Goal: Find specific page/section: Find specific page/section

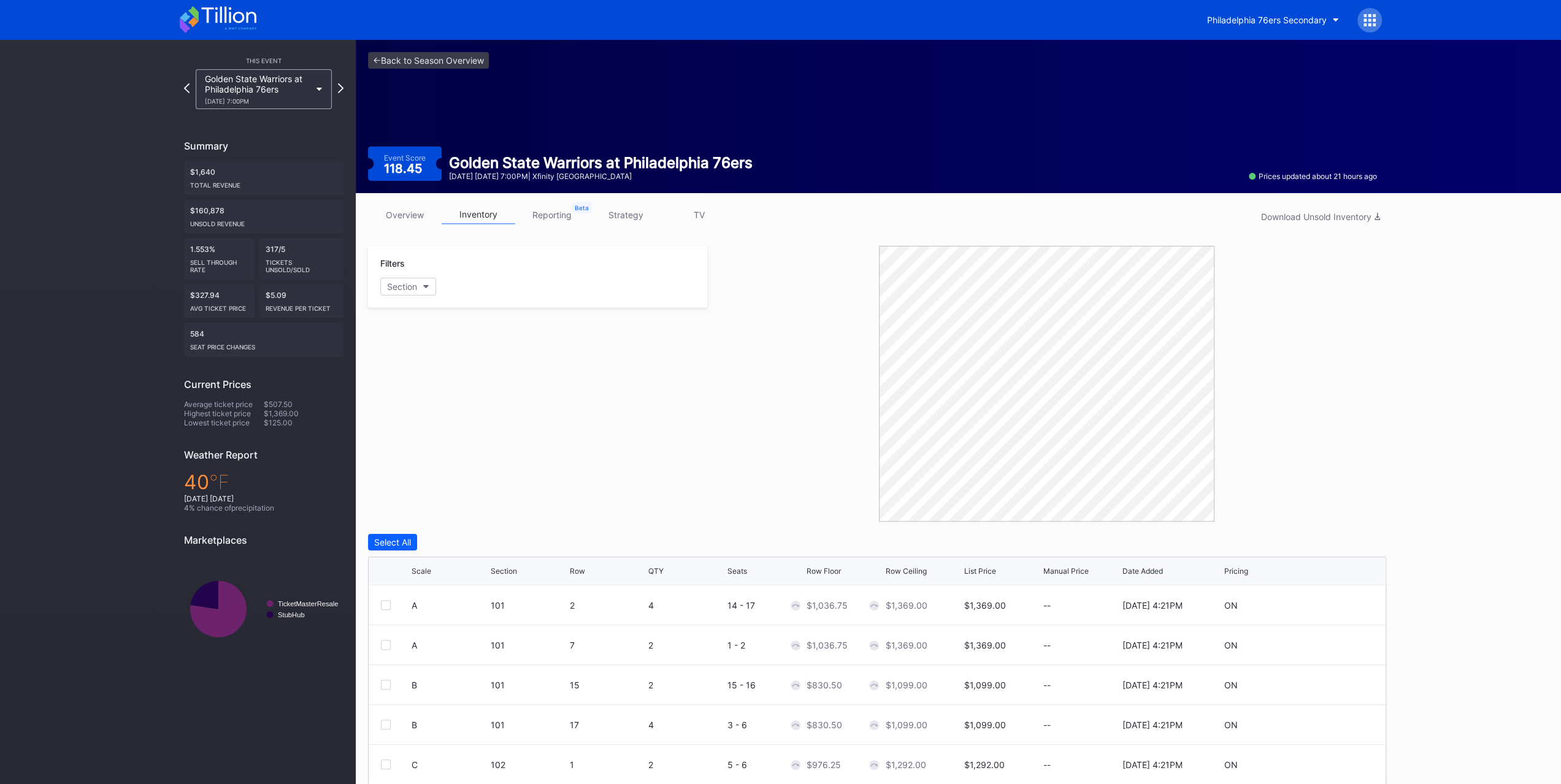
click at [1227, 19] on div "Philadelphia 76ers Secondary" at bounding box center [1266, 19] width 119 height 10
click at [245, 25] on icon at bounding box center [217, 19] width 77 height 27
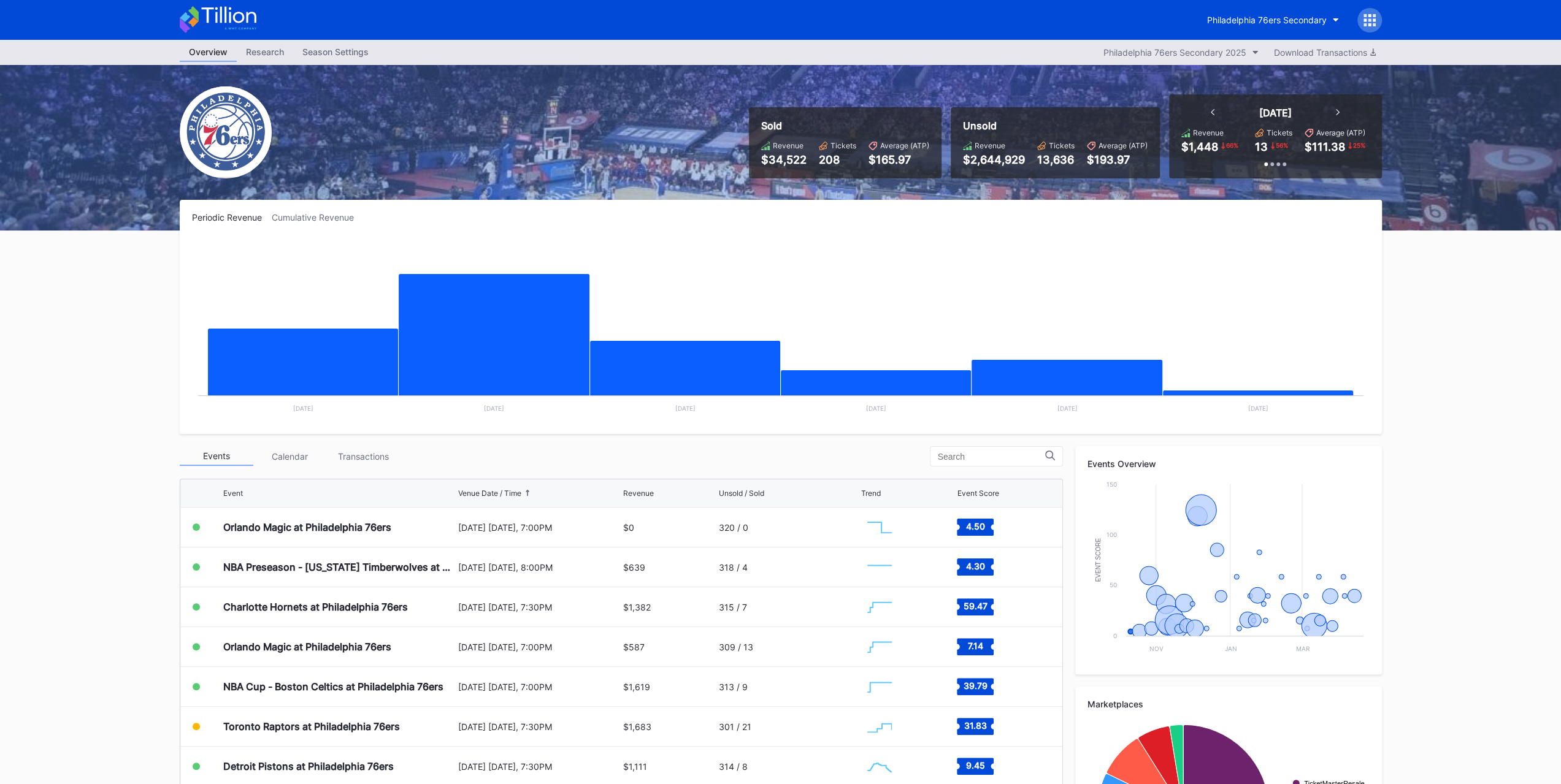
click at [361, 462] on div "Transactions" at bounding box center [364, 457] width 74 height 19
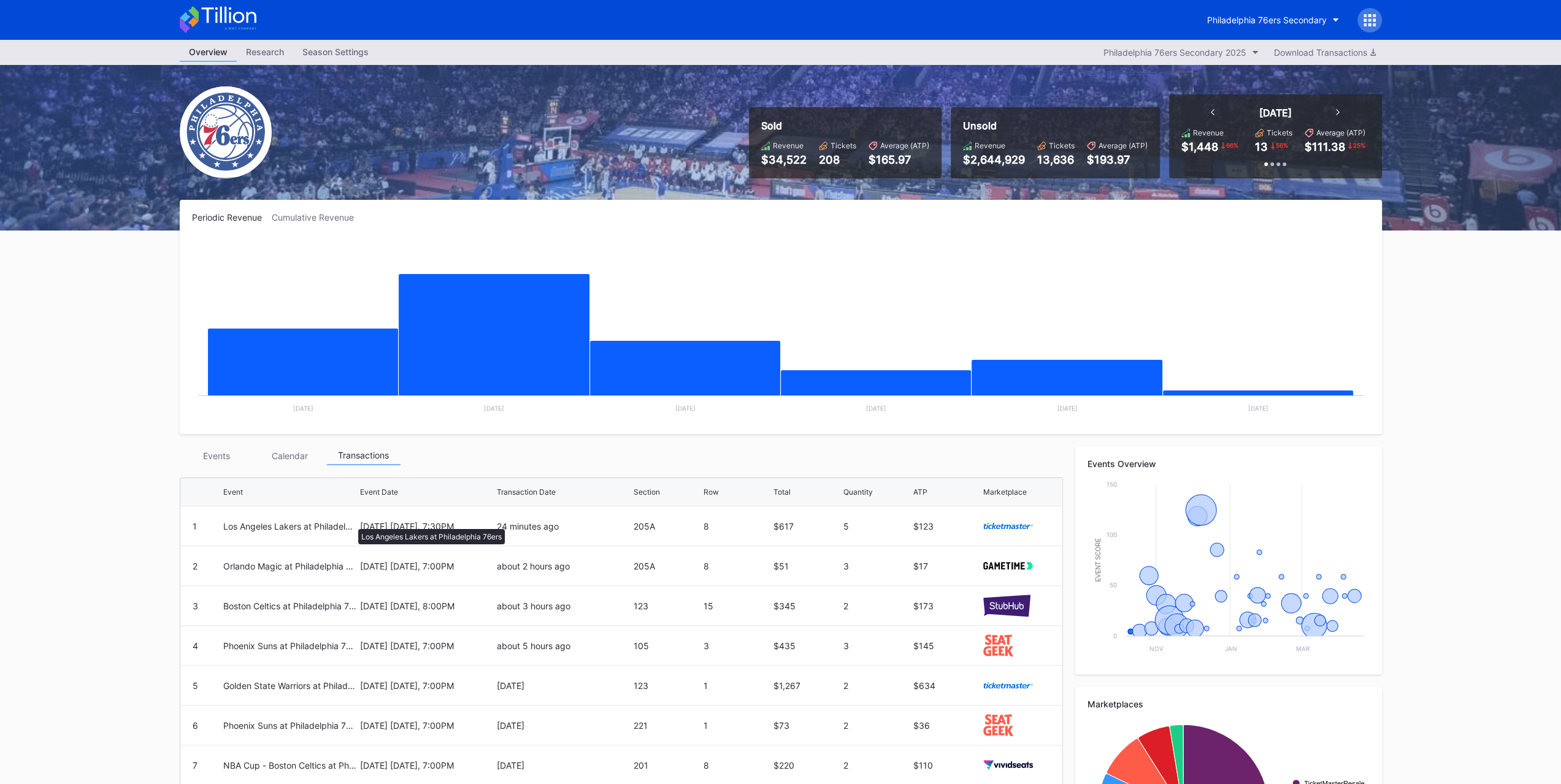
click at [352, 524] on div "Los Angeles Lakers at Philadelphia 76ers" at bounding box center [289, 526] width 134 height 10
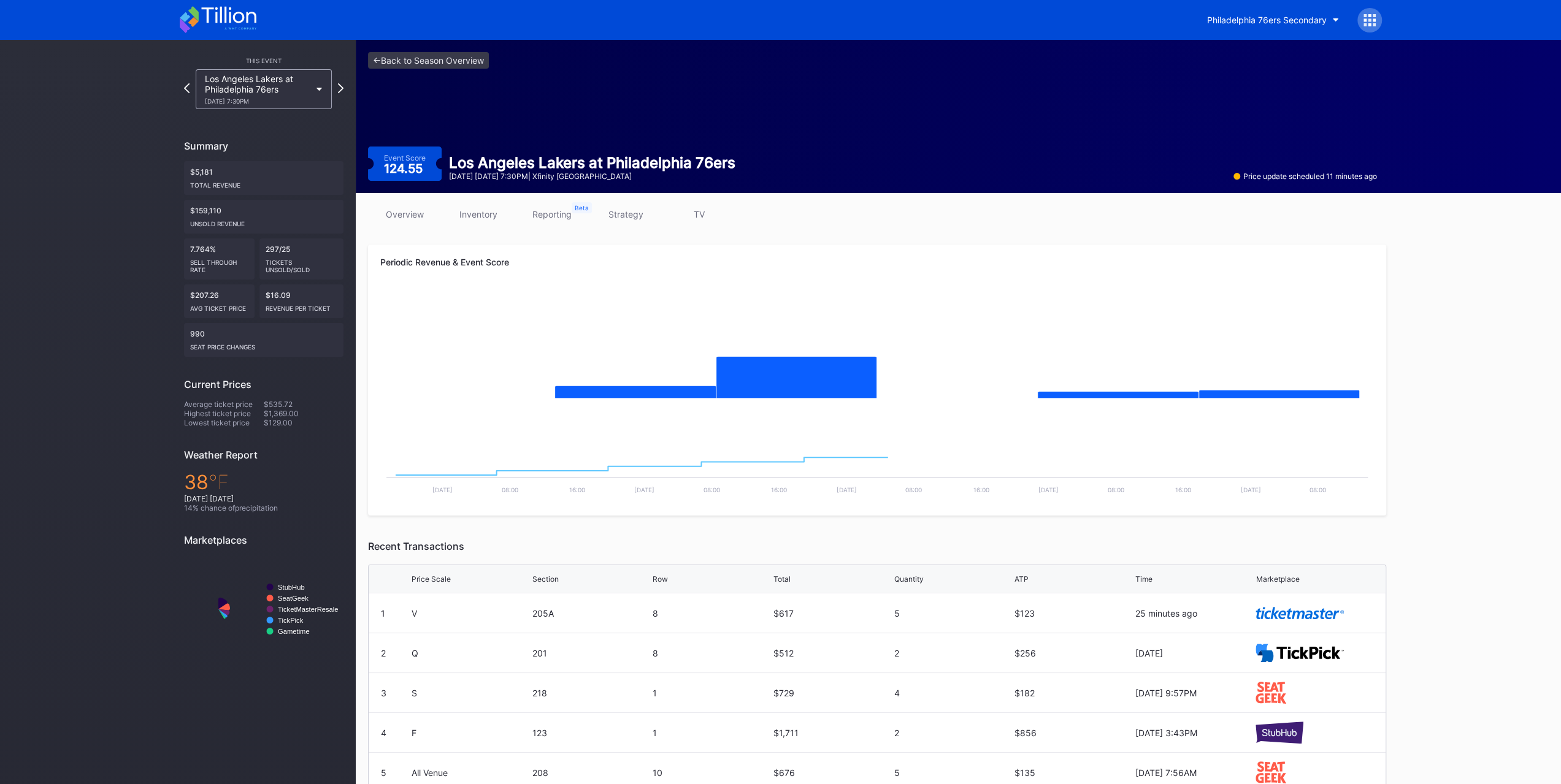
click at [503, 225] on div "overview inventory reporting strategy TV" at bounding box center [877, 217] width 1018 height 24
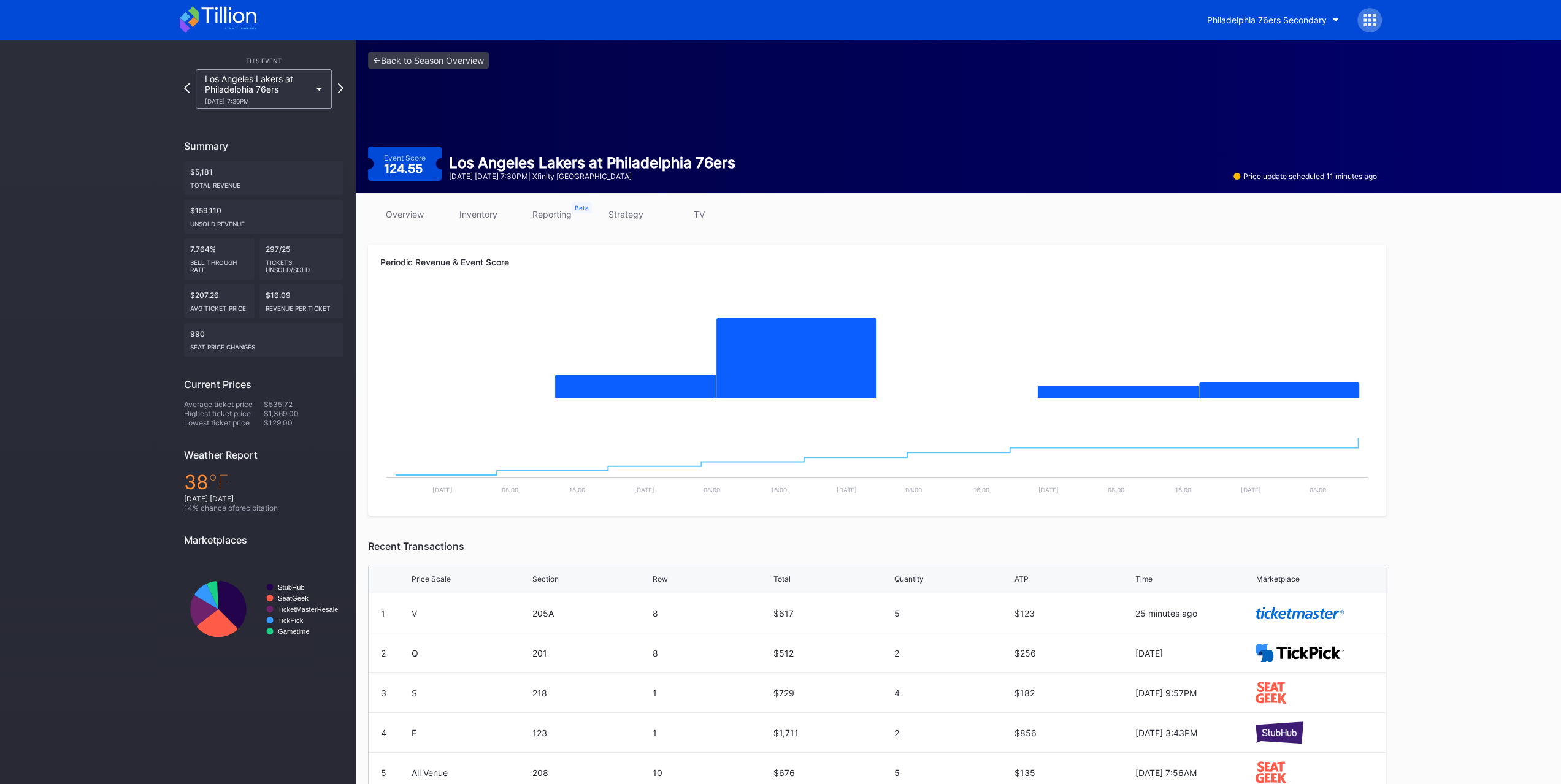
click at [491, 215] on link "inventory" at bounding box center [479, 214] width 74 height 18
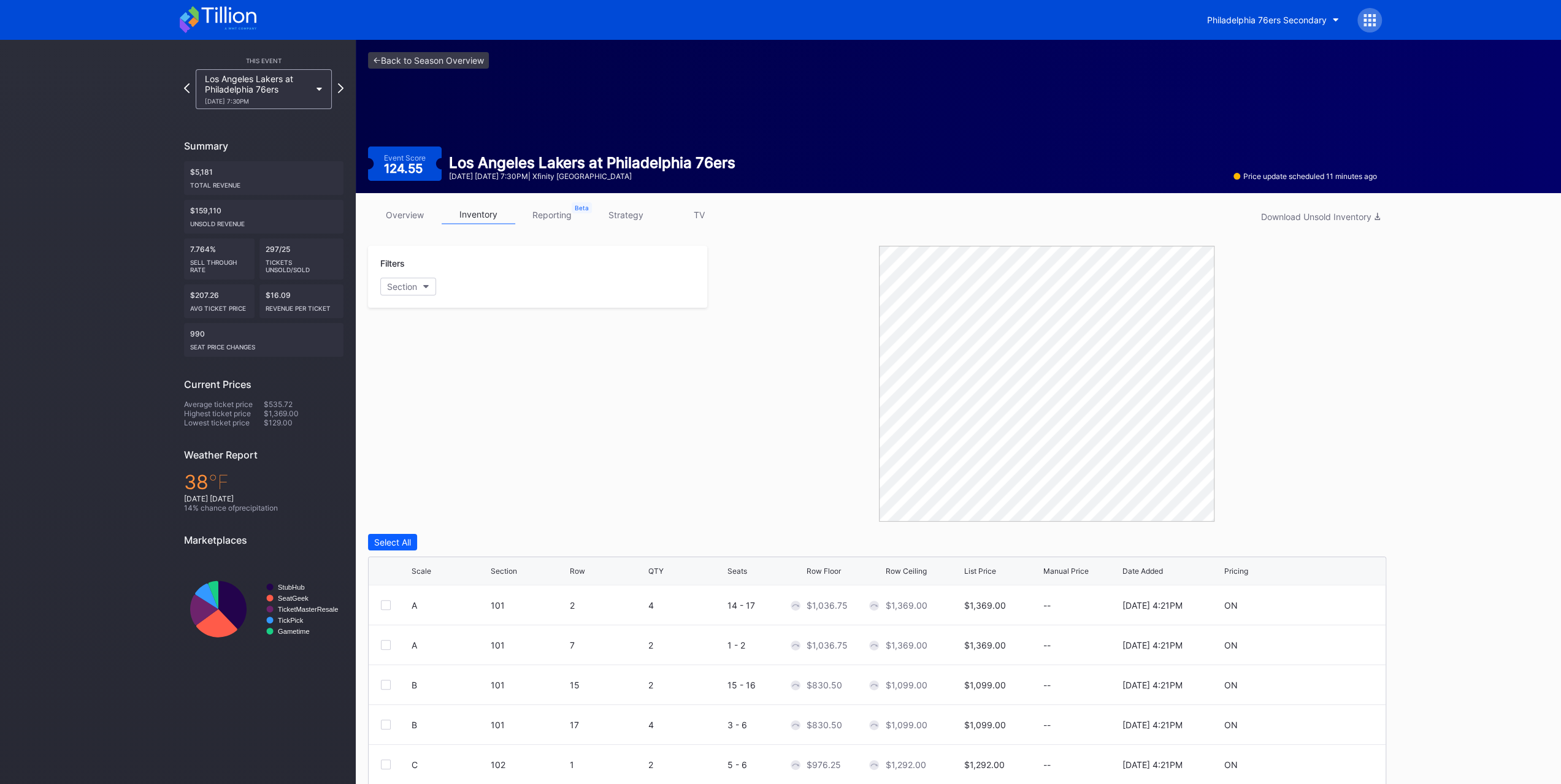
scroll to position [91, 0]
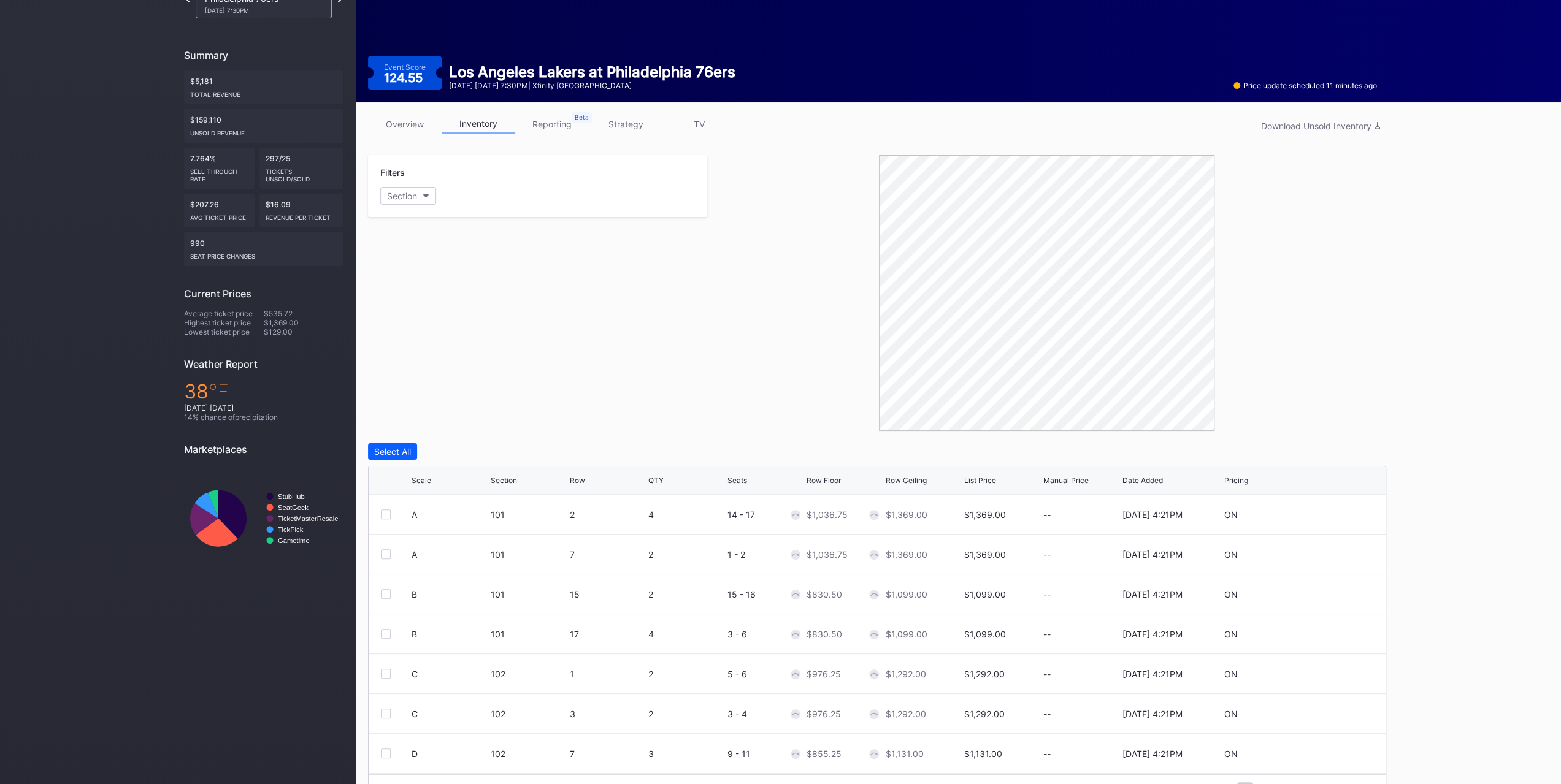
click at [431, 476] on div "Scale" at bounding box center [449, 481] width 76 height 9
click at [417, 126] on link "overview" at bounding box center [405, 124] width 74 height 19
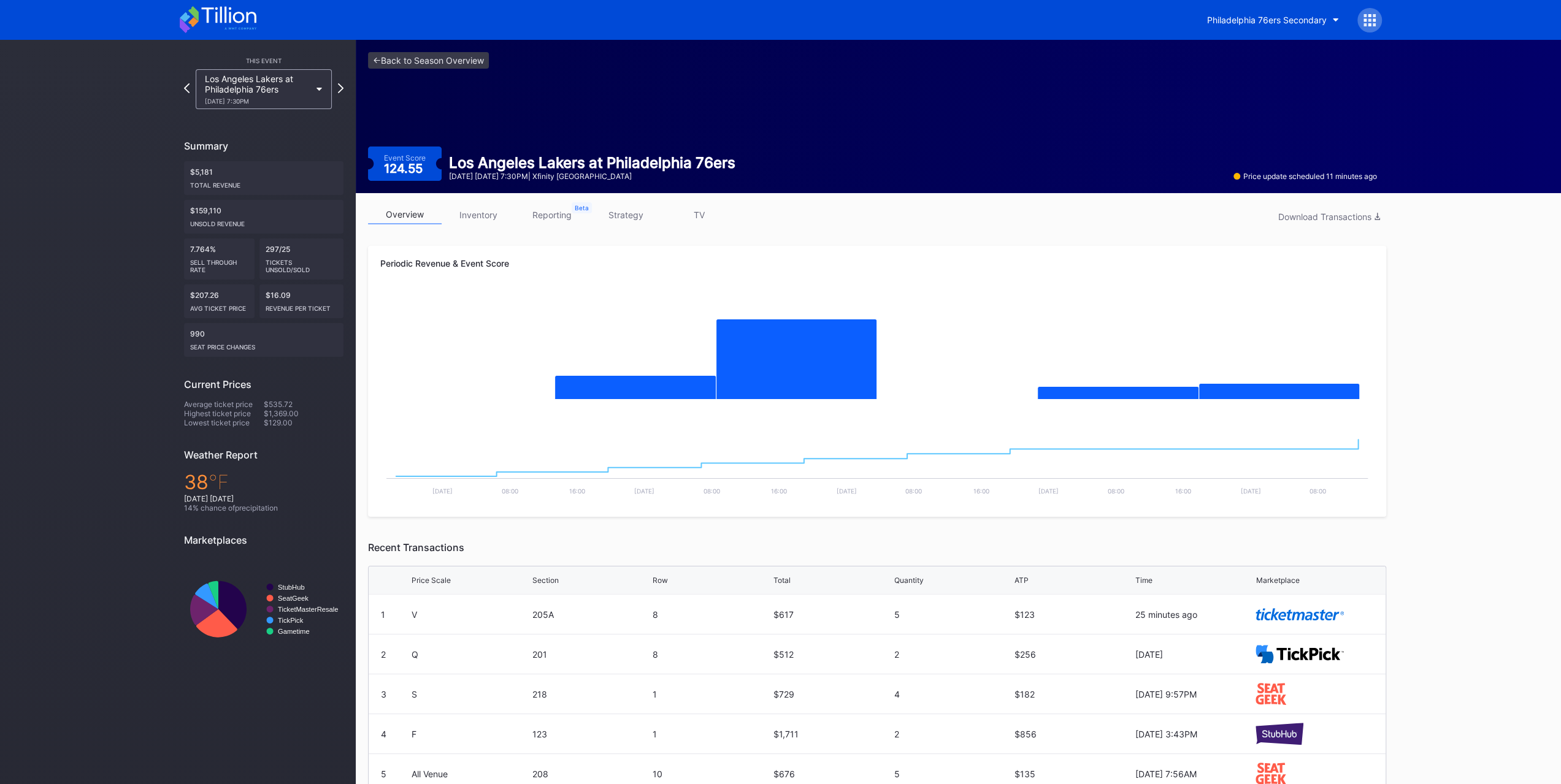
click at [214, 21] on icon at bounding box center [217, 19] width 77 height 27
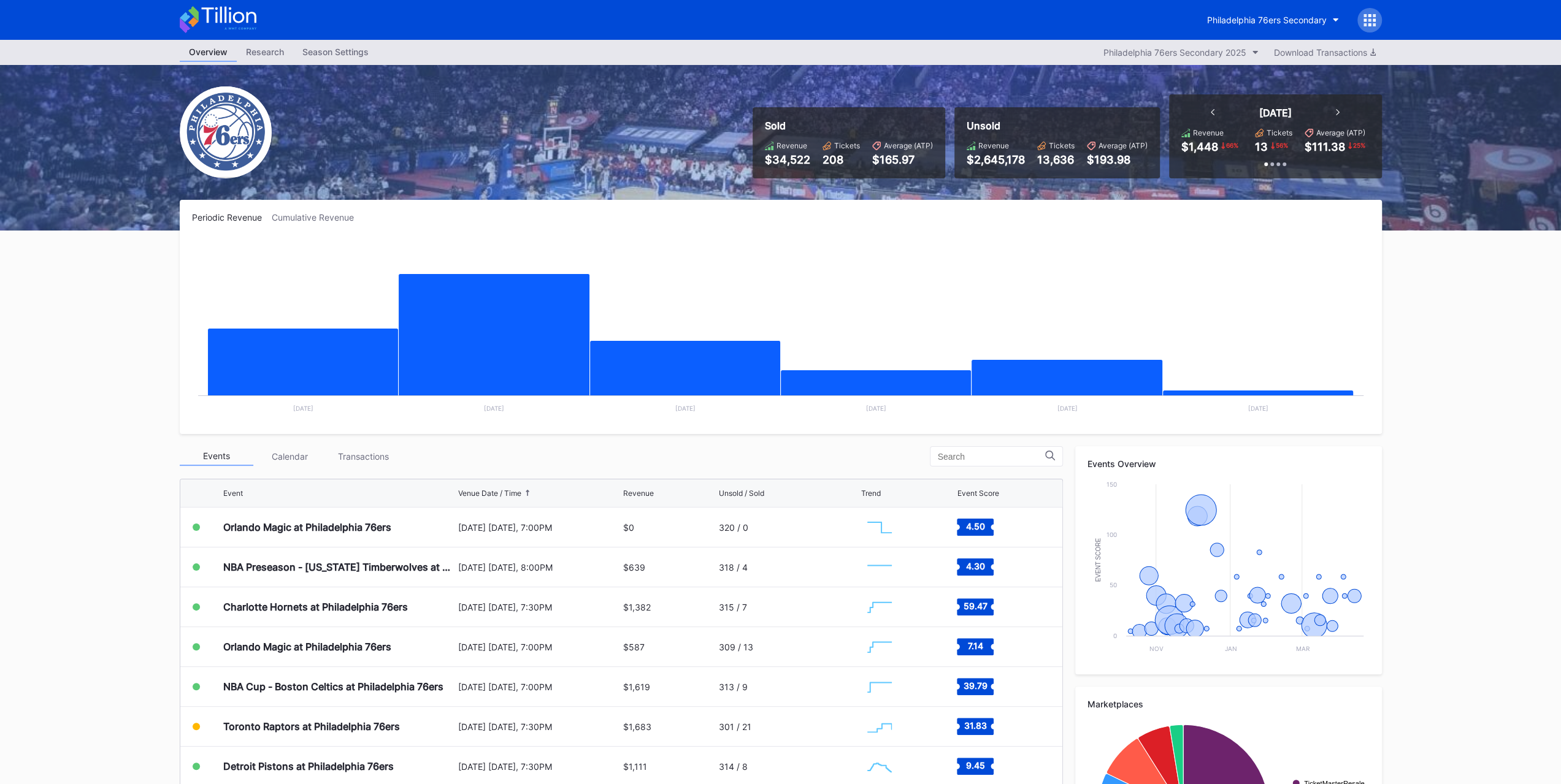
click at [346, 459] on div "Transactions" at bounding box center [364, 457] width 74 height 19
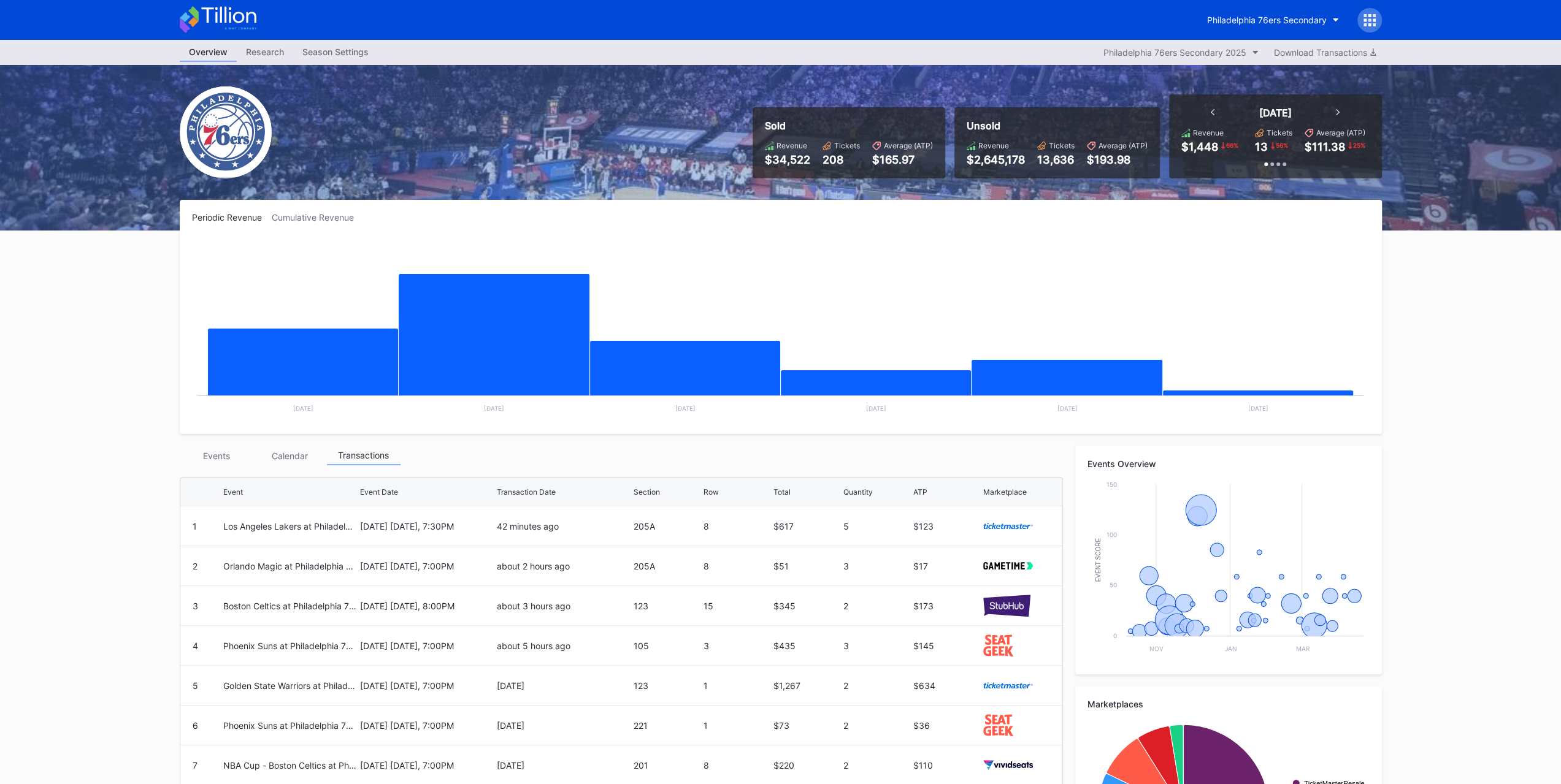
click at [212, 456] on div "Events" at bounding box center [216, 456] width 74 height 19
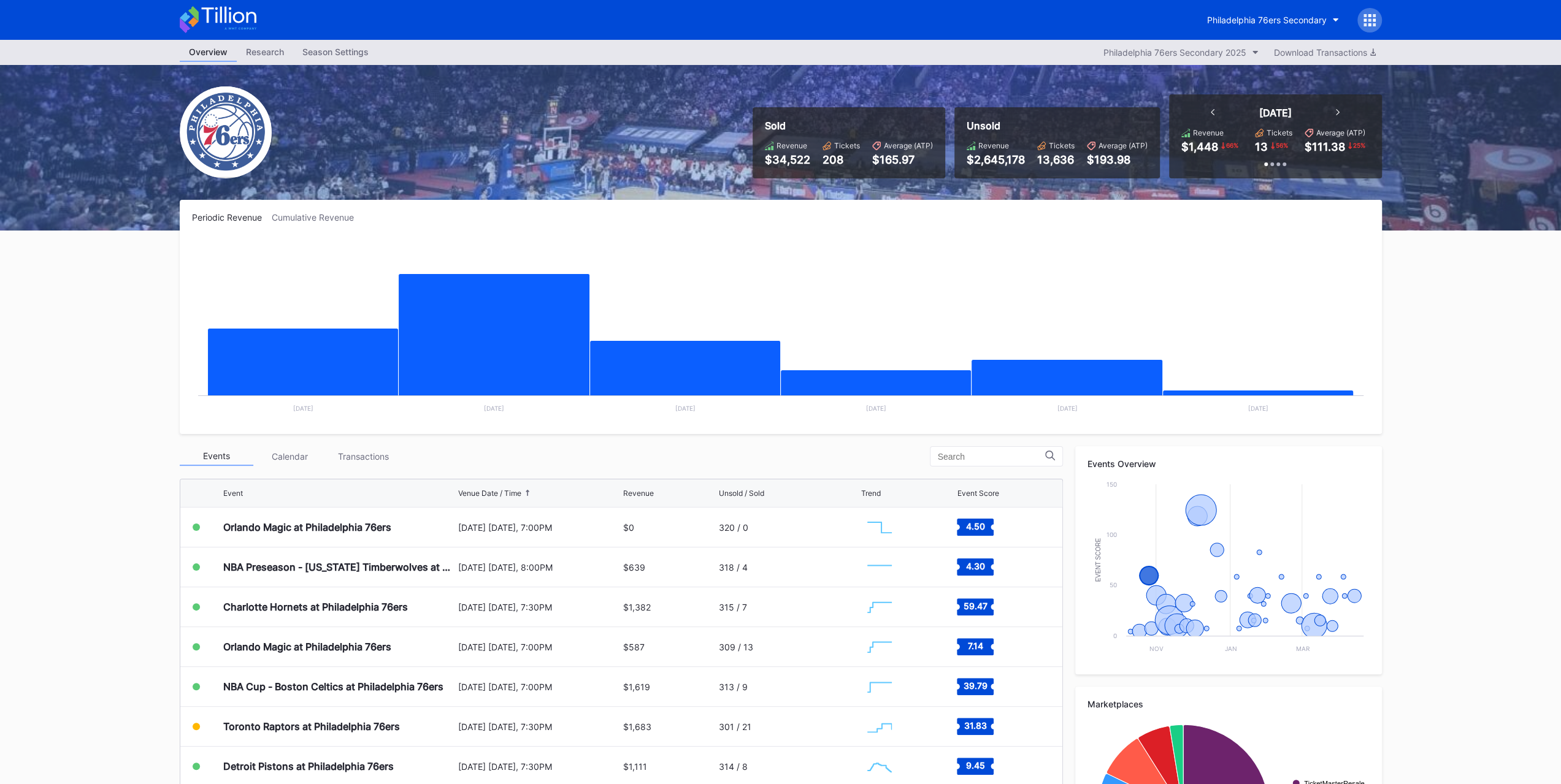
click at [287, 615] on div "Charlotte Hornets at Philadelphia 76ers" at bounding box center [338, 606] width 232 height 39
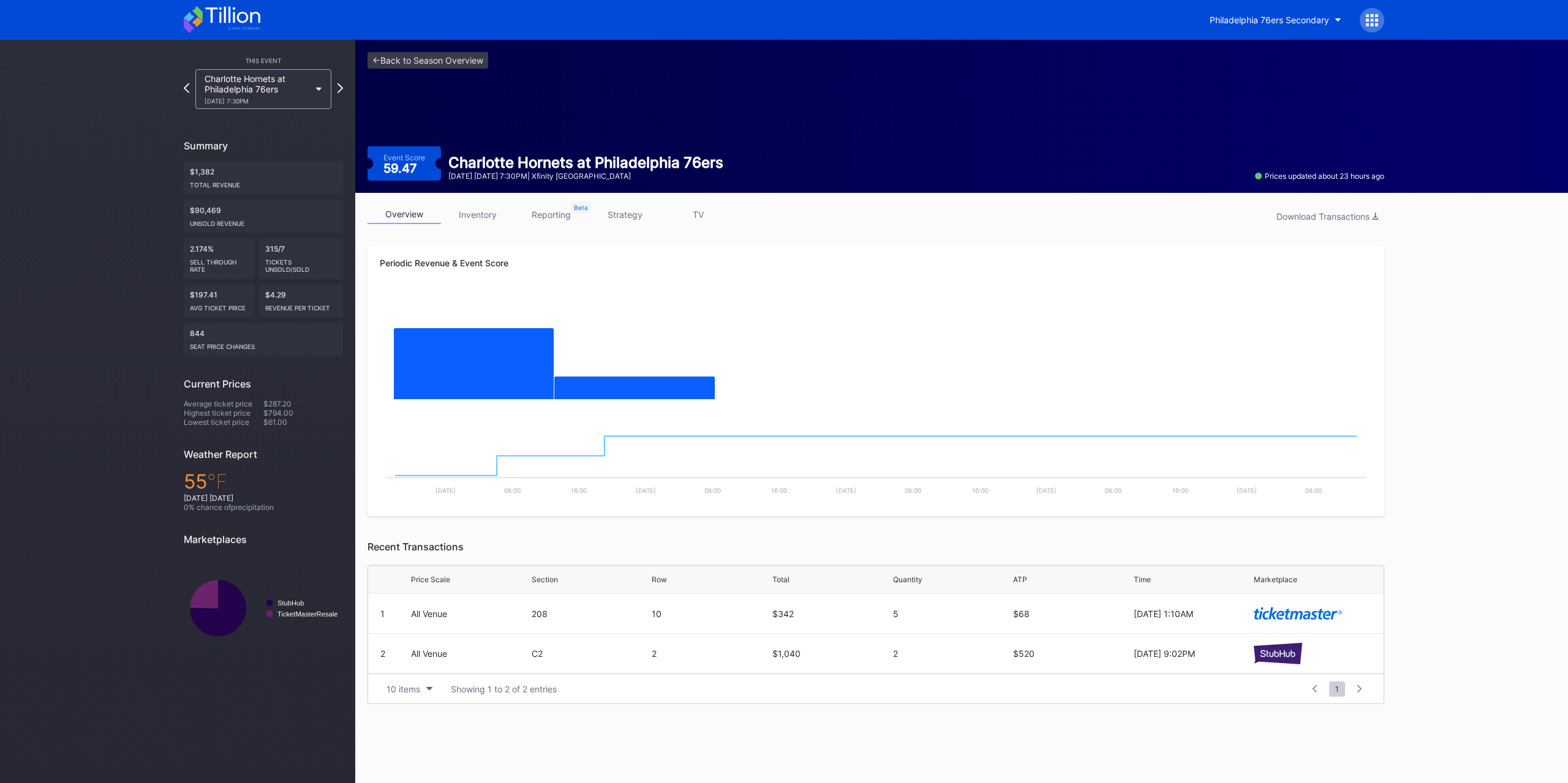
click at [475, 209] on link "inventory" at bounding box center [478, 214] width 74 height 19
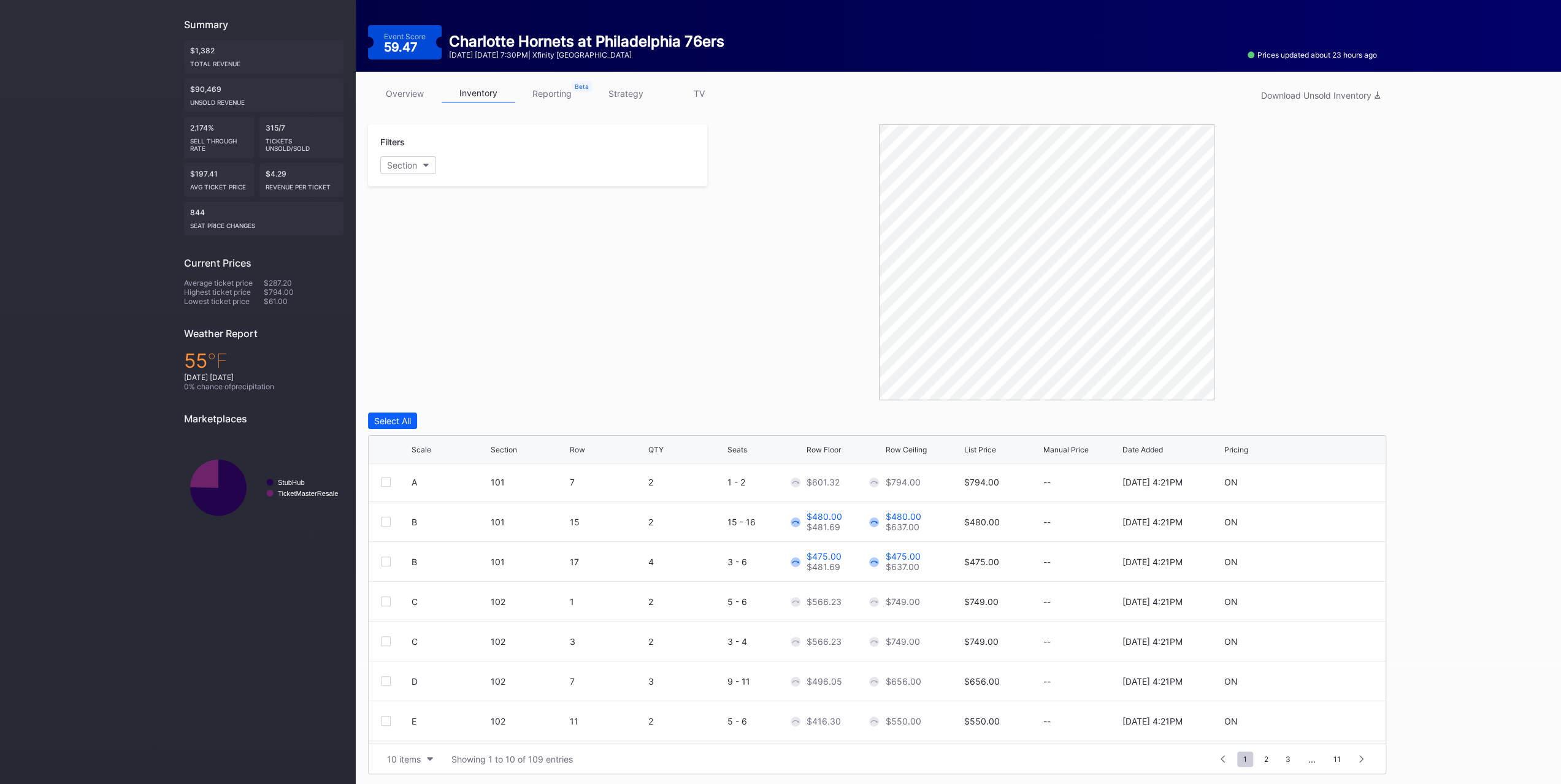
scroll to position [61, 0]
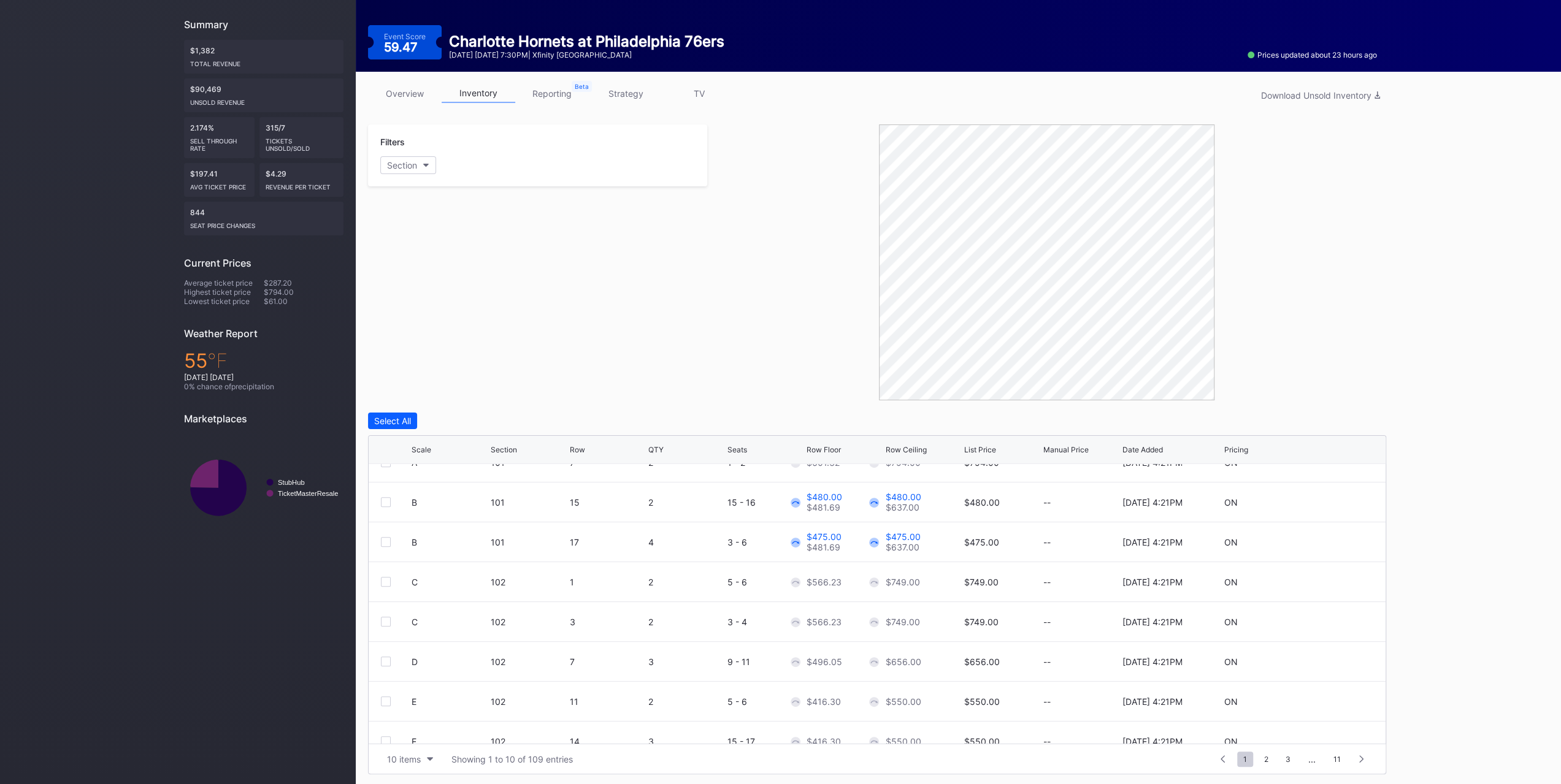
click at [670, 451] on div at bounding box center [670, 450] width 6 height 9
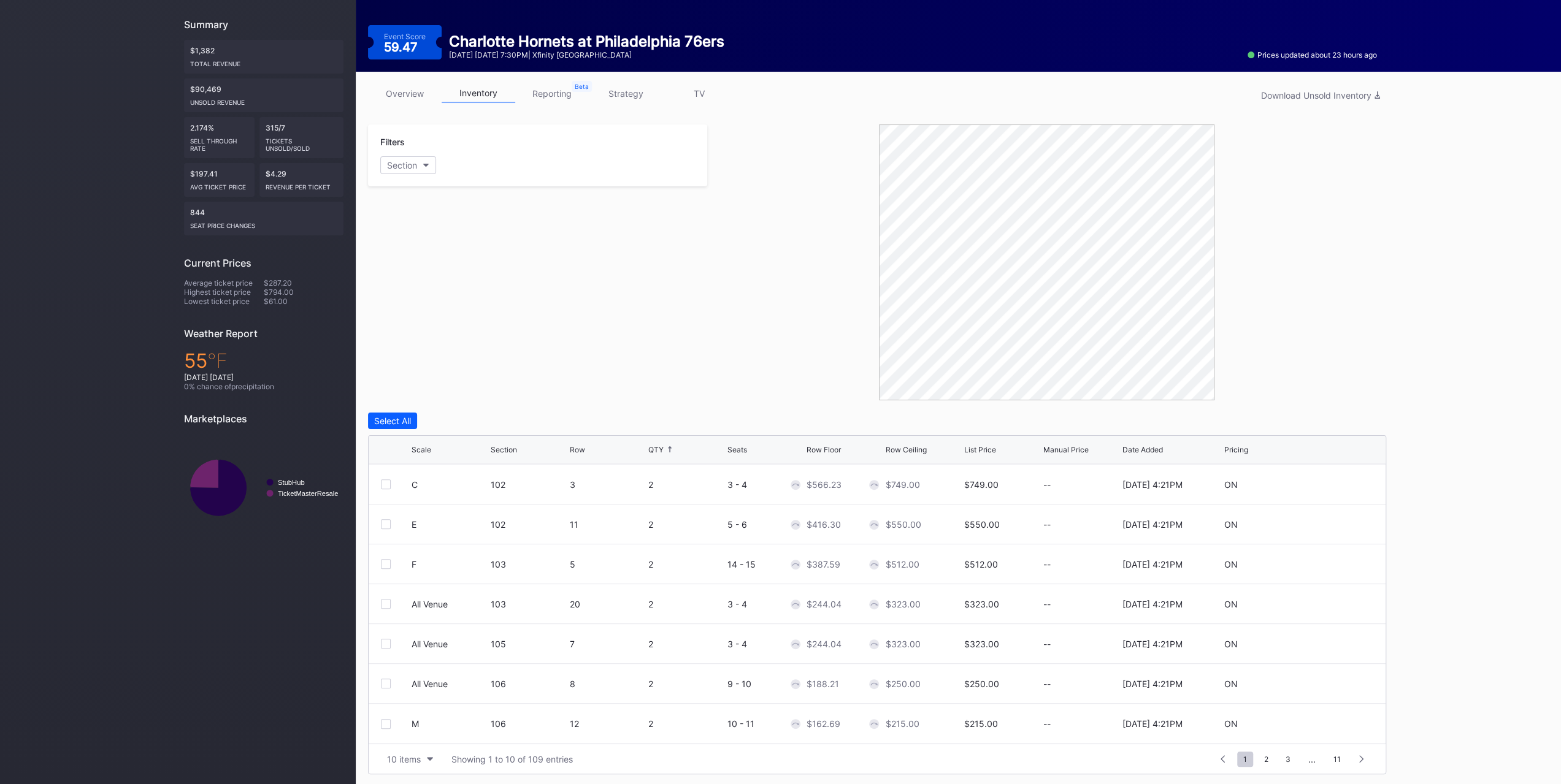
click at [425, 762] on button "10 items" at bounding box center [410, 760] width 58 height 17
click at [423, 735] on div "200 items" at bounding box center [410, 727] width 58 height 23
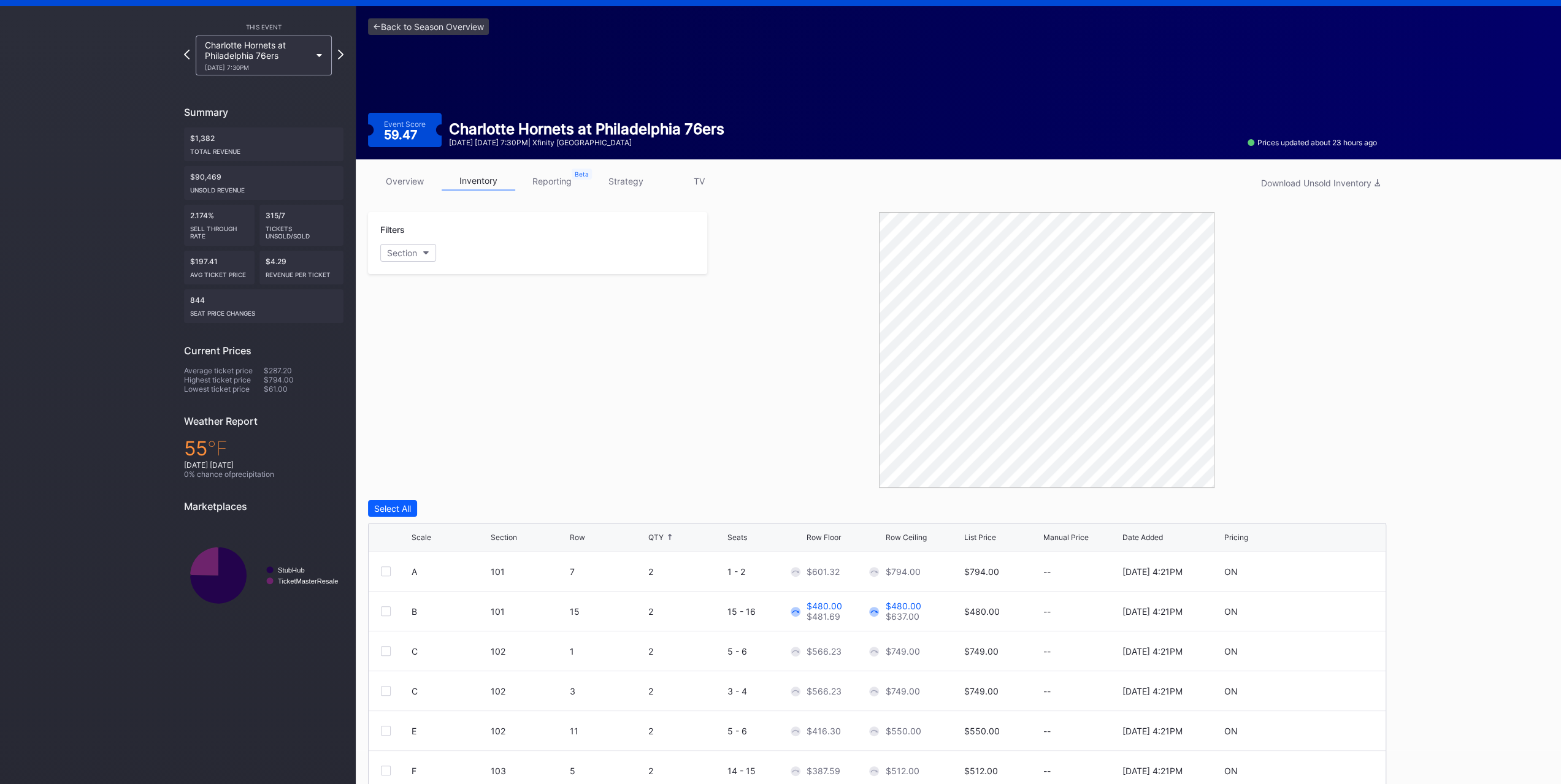
scroll to position [0, 0]
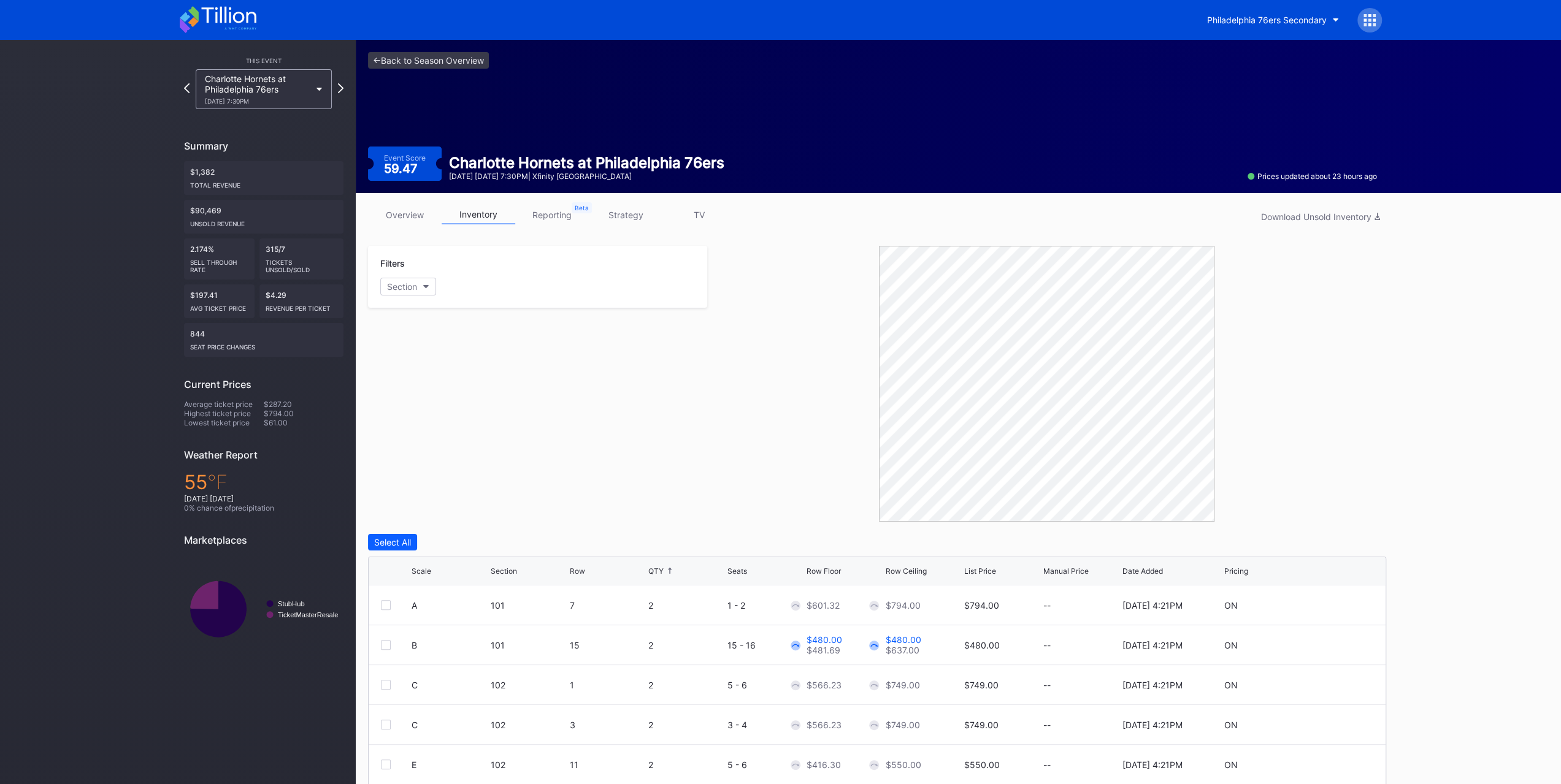
click at [756, 366] on div at bounding box center [1047, 384] width 679 height 276
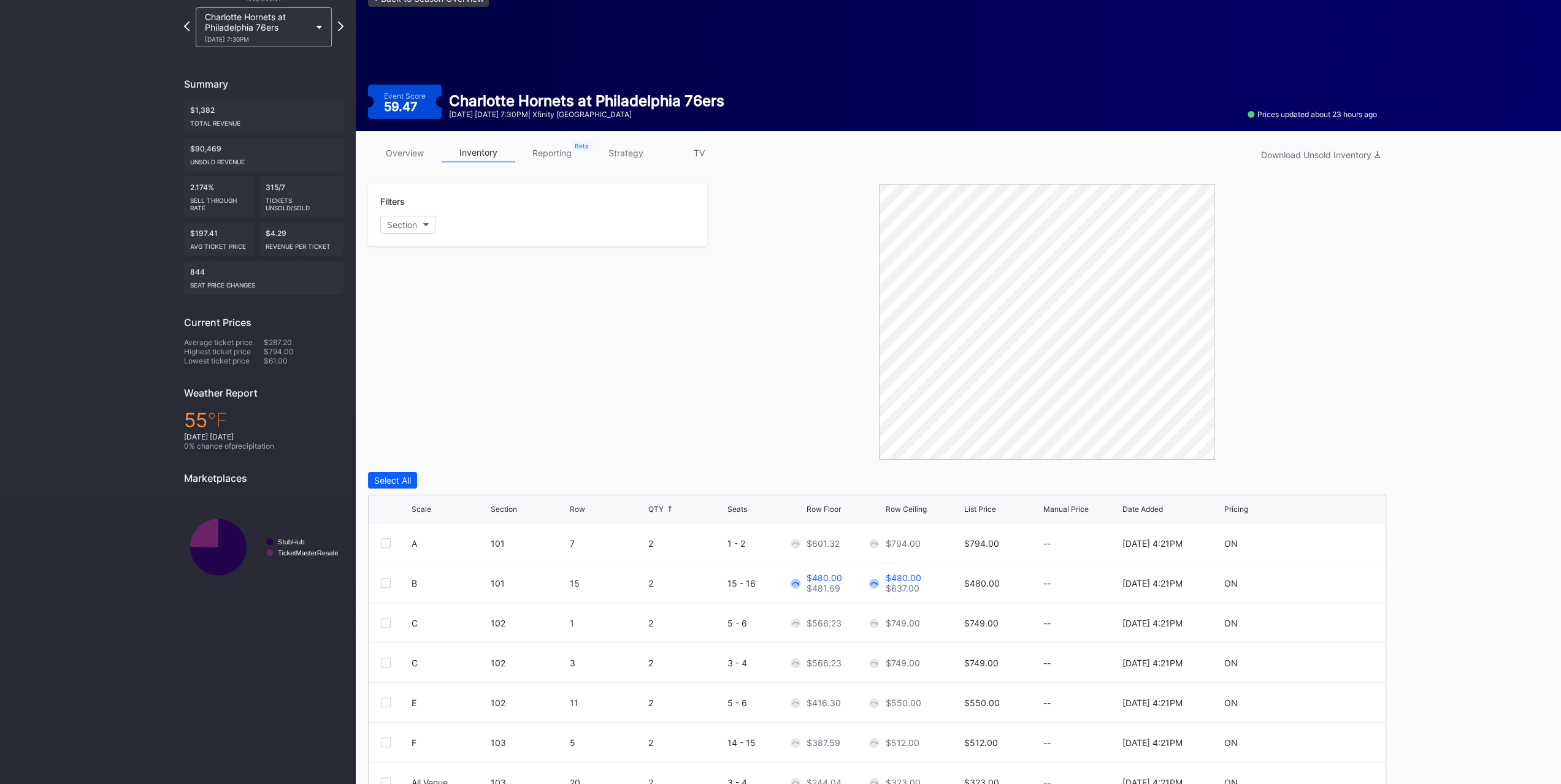
scroll to position [121, 0]
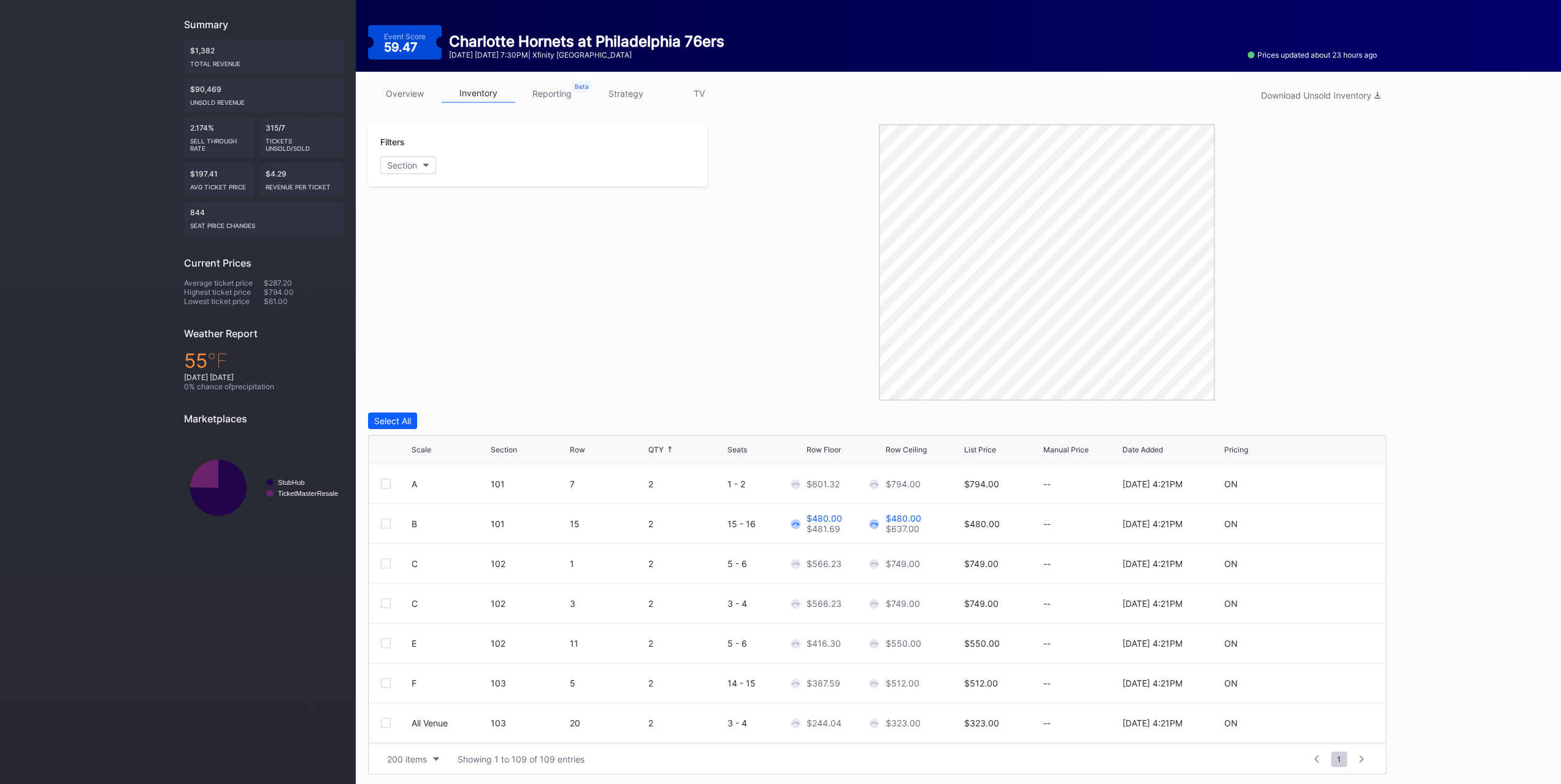
click at [670, 447] on icon at bounding box center [670, 449] width 6 height 6
click at [1333, 484] on icon at bounding box center [1337, 484] width 9 height 9
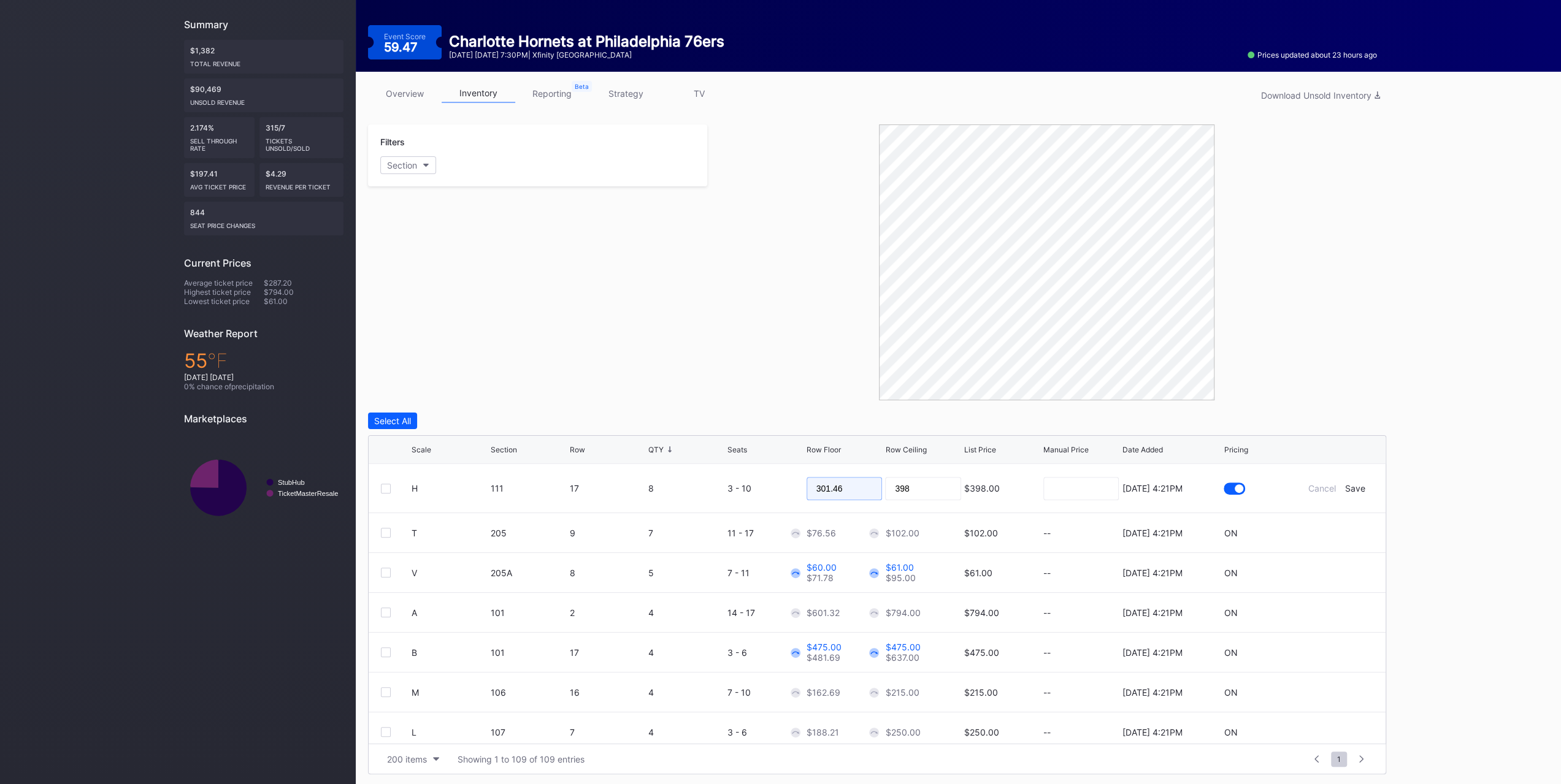
click at [842, 484] on input "301.46" at bounding box center [844, 488] width 76 height 23
click at [842, 486] on input "301.46" at bounding box center [844, 488] width 76 height 23
type input "299"
type input "2"
type input "305"
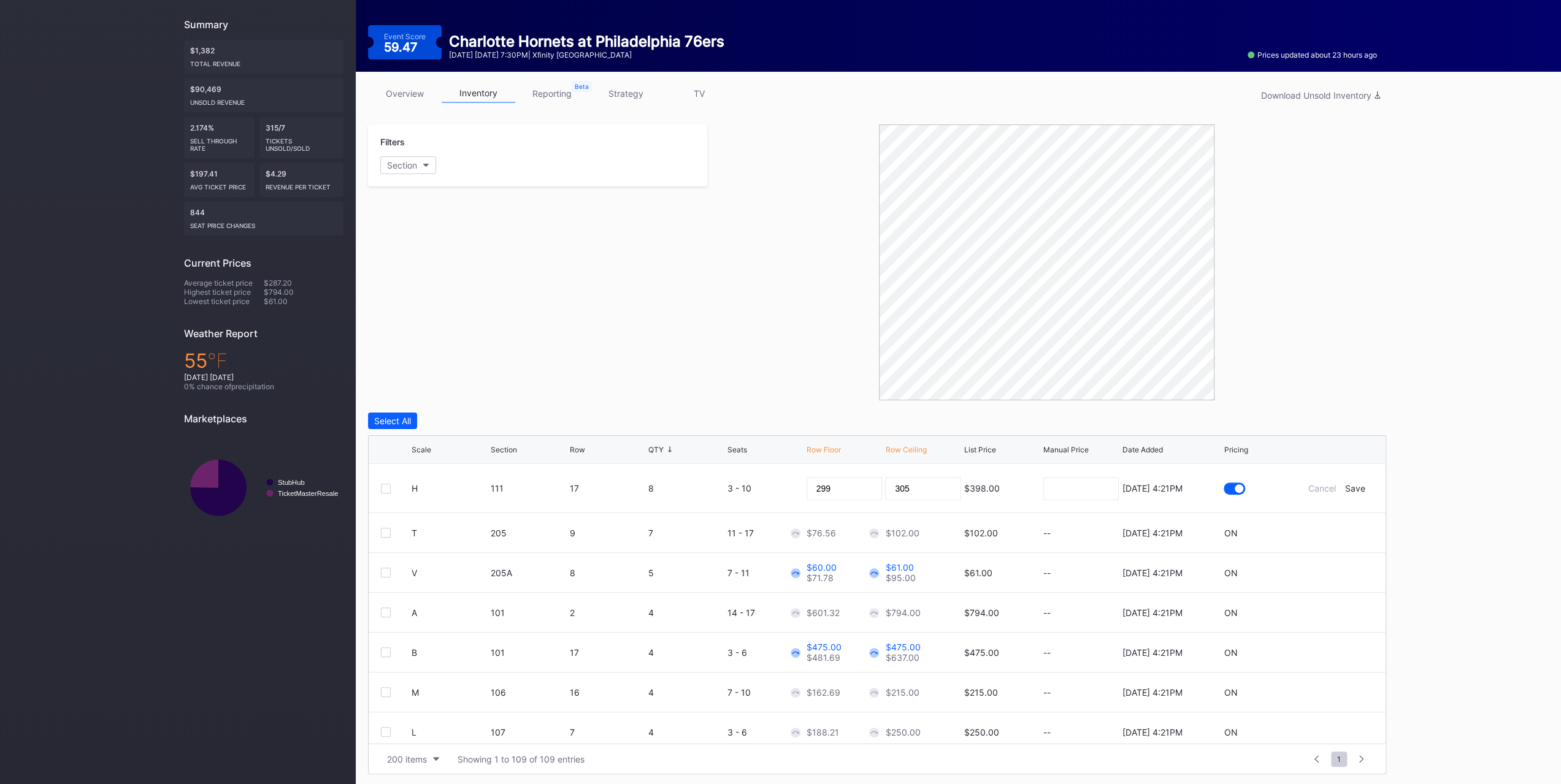
click at [1351, 486] on div "Save" at bounding box center [1356, 488] width 20 height 10
click at [417, 455] on div "Scale Section Row QTY Seats Row Floor Row Ceiling List Price Manual Price Date …" at bounding box center [878, 450] width 1017 height 29
click at [418, 453] on div "Scale Section Row QTY Seats Row Floor Row Ceiling List Price Manual Price Date …" at bounding box center [878, 450] width 1017 height 29
click at [418, 450] on div "Scale" at bounding box center [421, 450] width 19 height 9
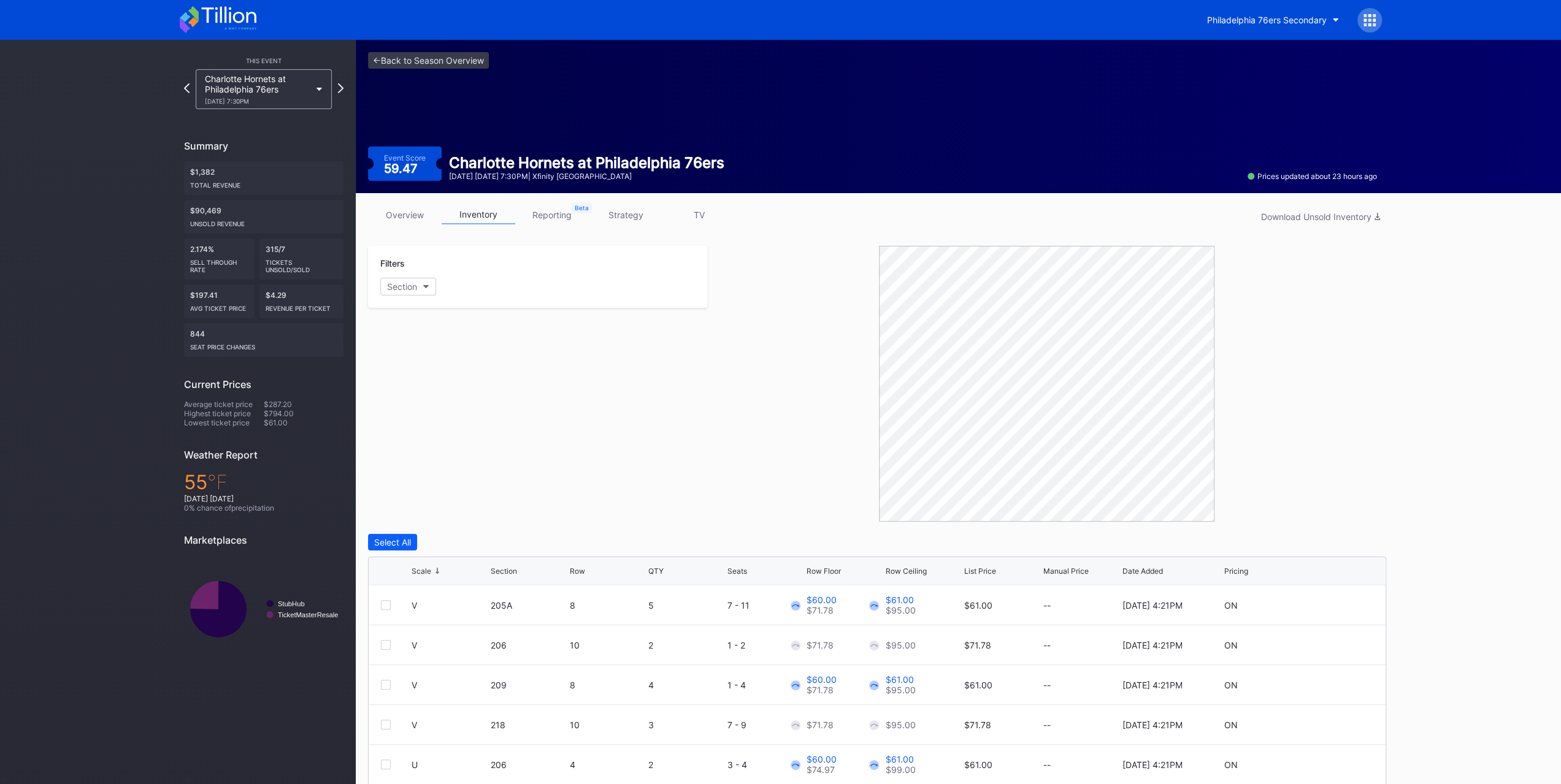
click at [1249, 24] on div "Philadelphia 76ers Secondary" at bounding box center [1266, 19] width 119 height 10
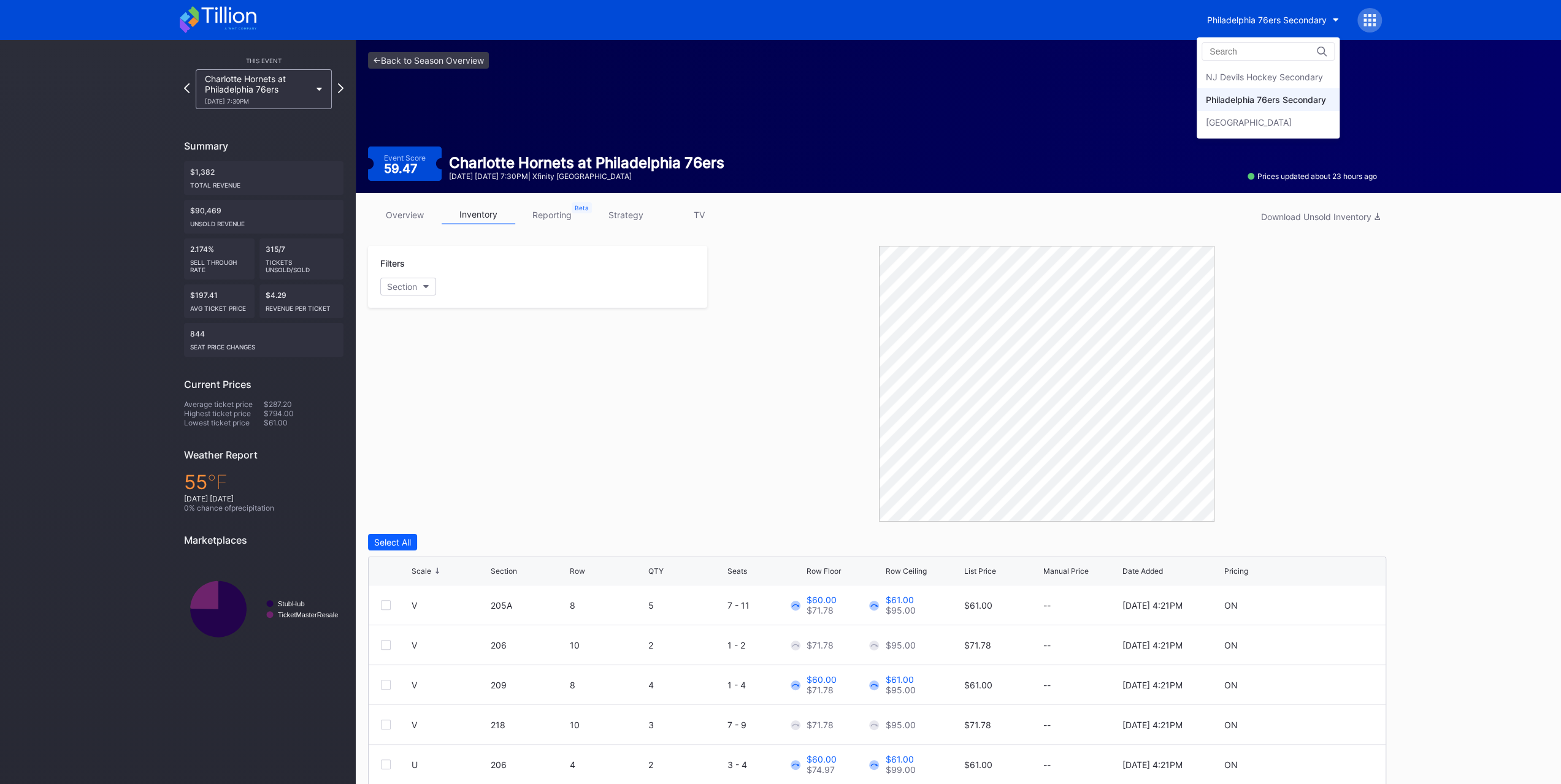
click at [1262, 84] on div "NJ Devils Hockey Secondary" at bounding box center [1268, 77] width 143 height 23
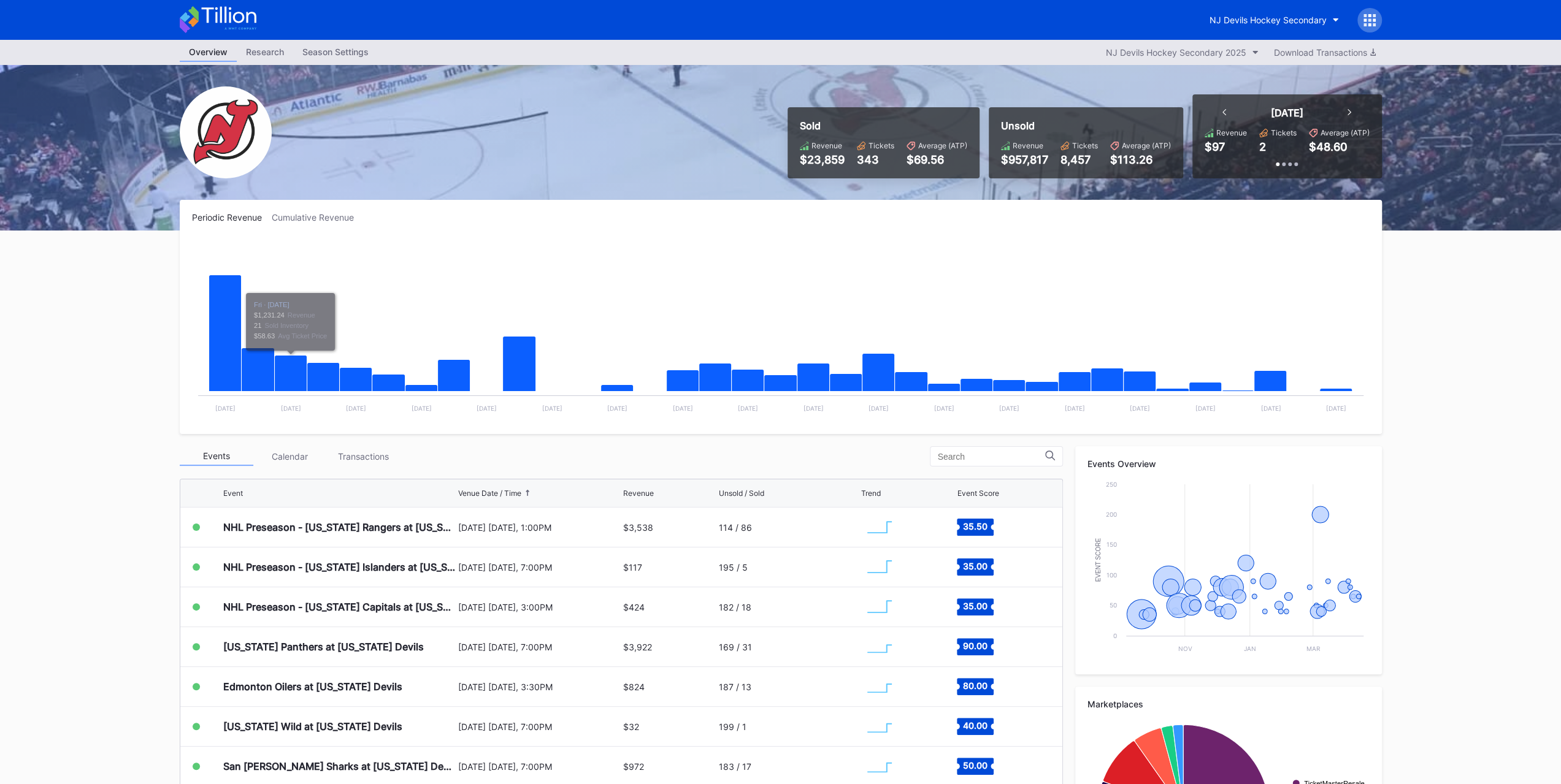
click at [330, 462] on div "Transactions" at bounding box center [364, 457] width 74 height 19
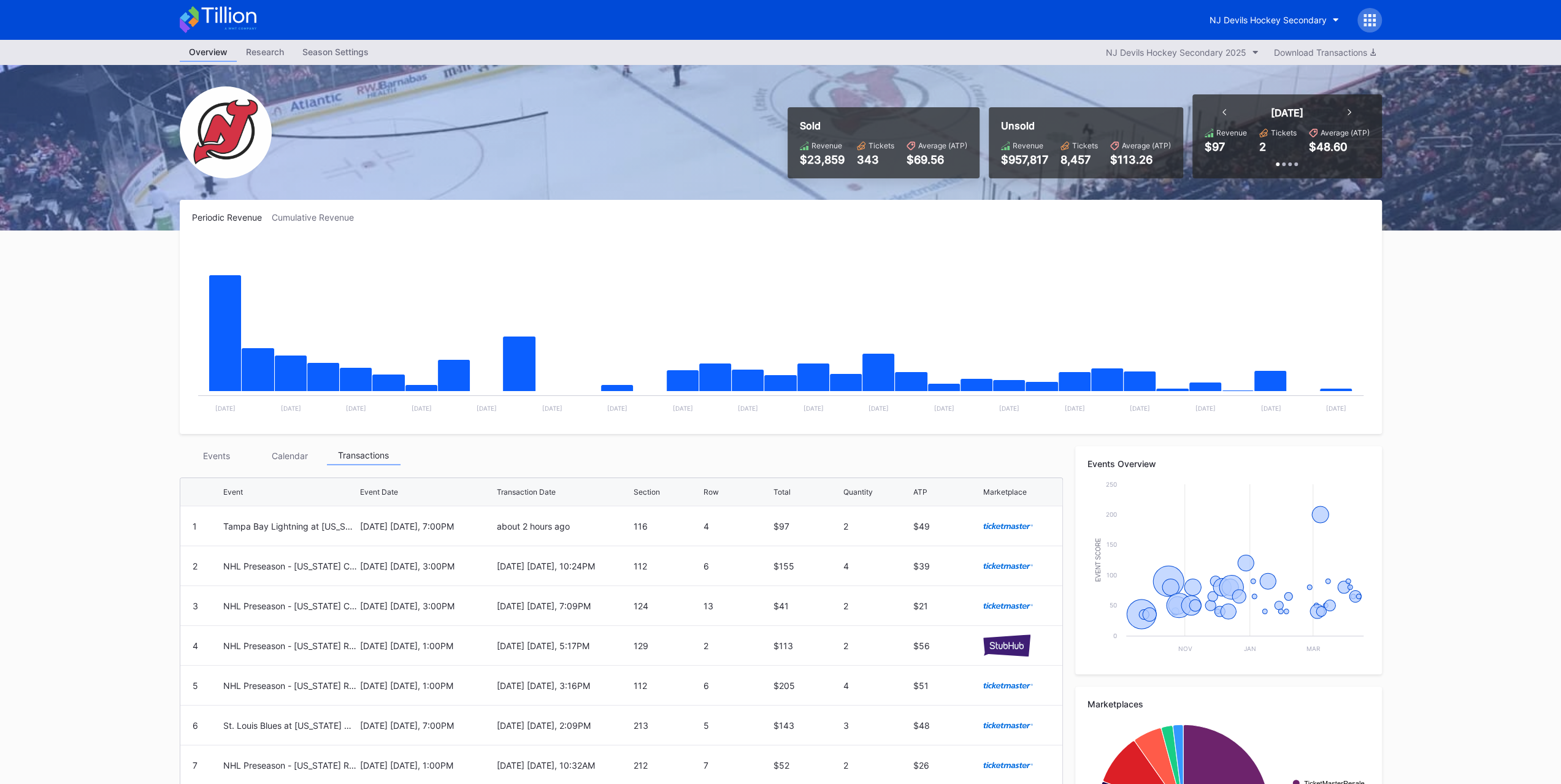
click at [221, 463] on div "Events" at bounding box center [216, 456] width 74 height 19
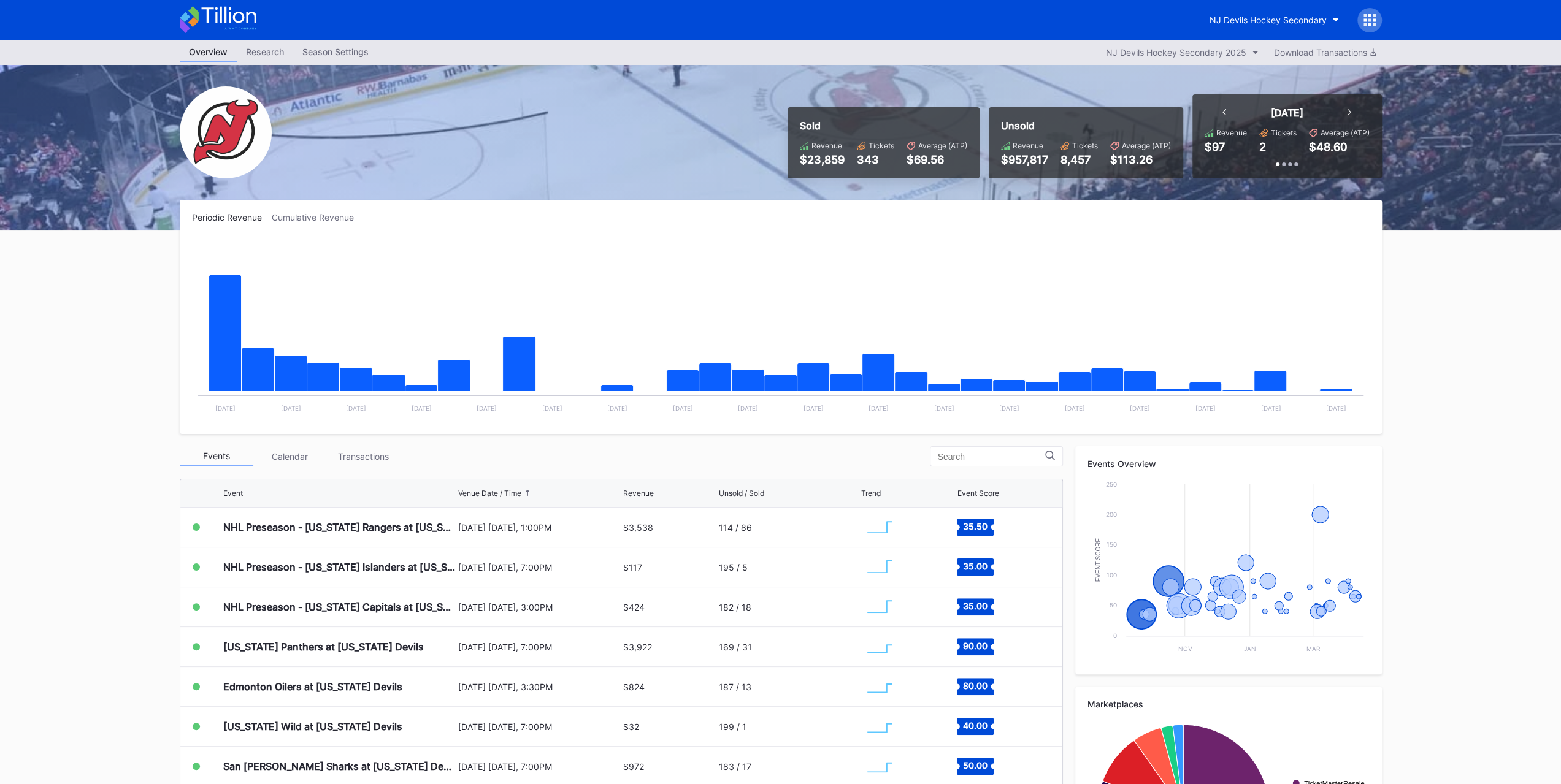
click at [386, 459] on div "Transactions" at bounding box center [364, 457] width 74 height 19
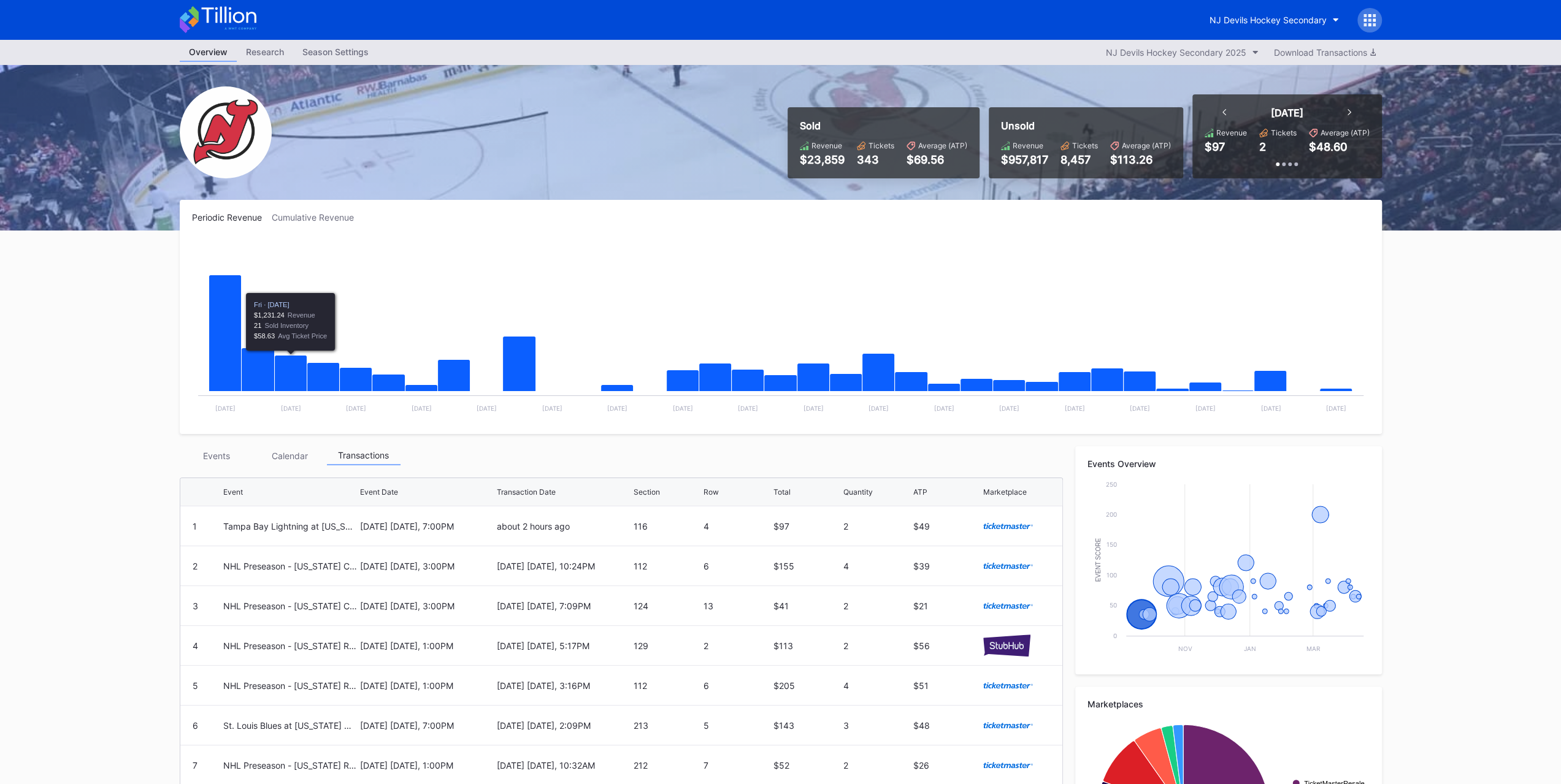
click at [213, 468] on div "Events Calendar Transactions Event Event Date Transaction Date Section Row Tota…" at bounding box center [621, 691] width 883 height 489
click at [214, 463] on div "Events" at bounding box center [216, 456] width 74 height 19
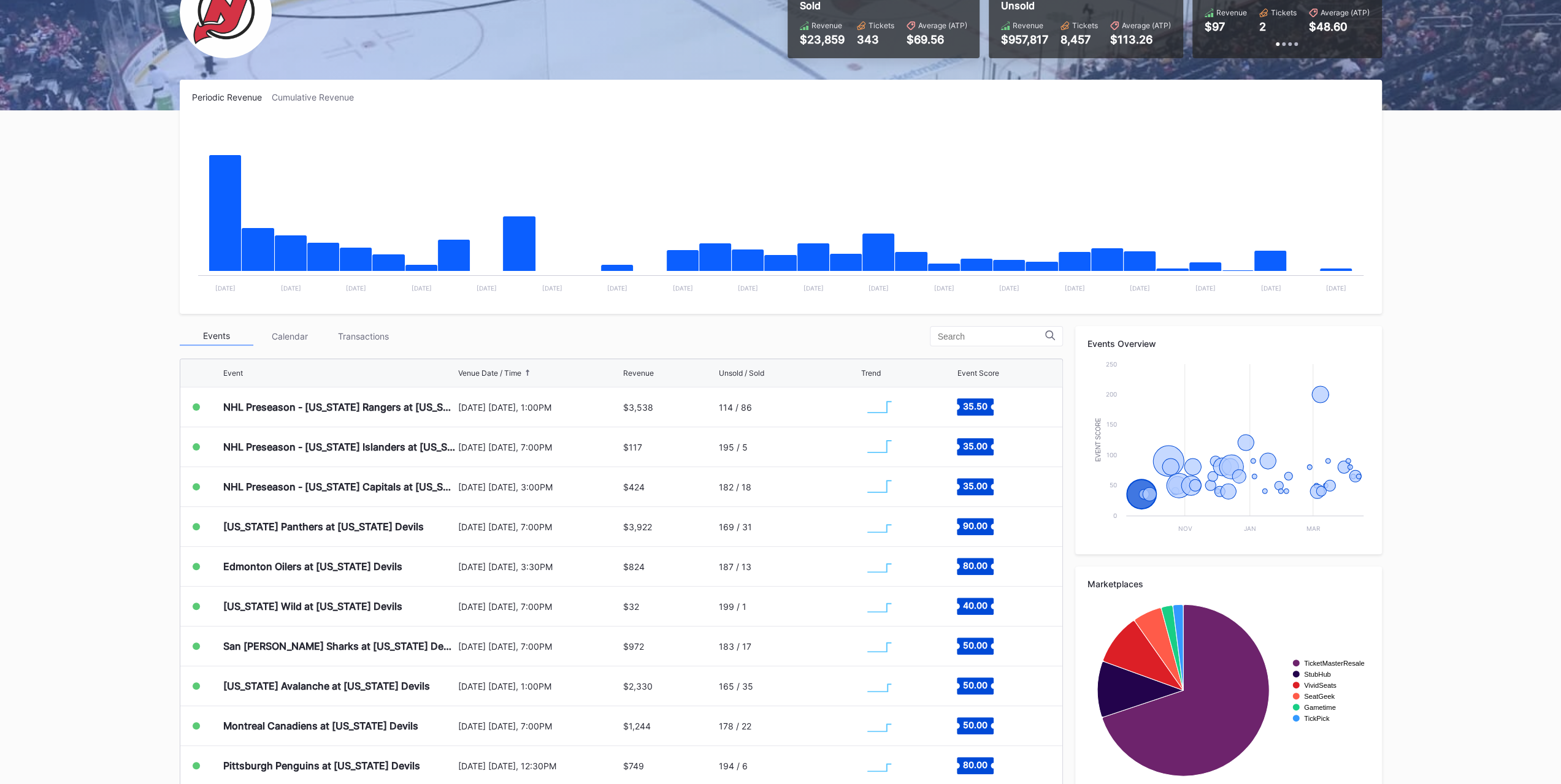
scroll to position [123, 0]
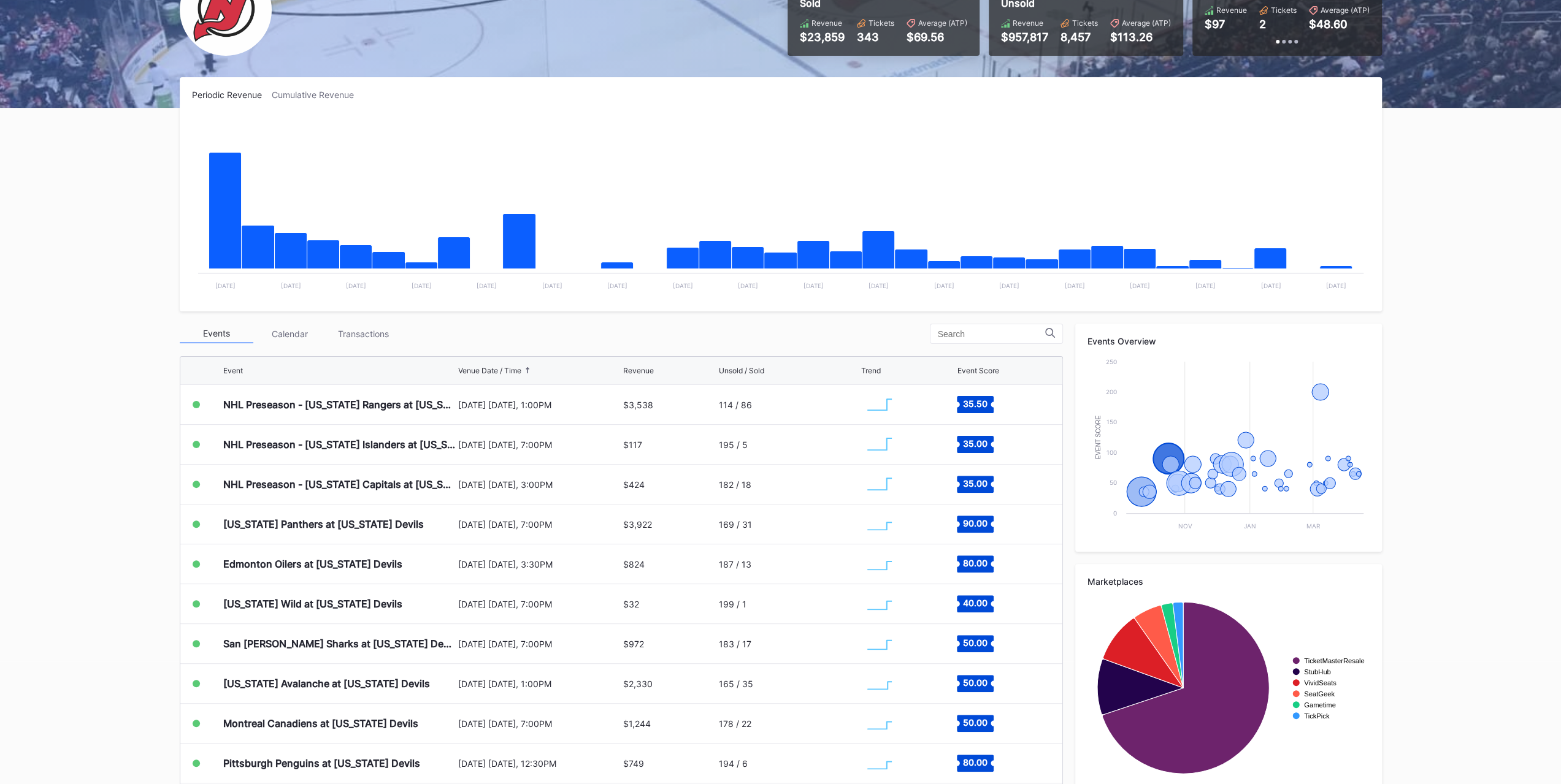
click at [274, 521] on div "Florida Panthers at New Jersey Devils" at bounding box center [323, 524] width 201 height 12
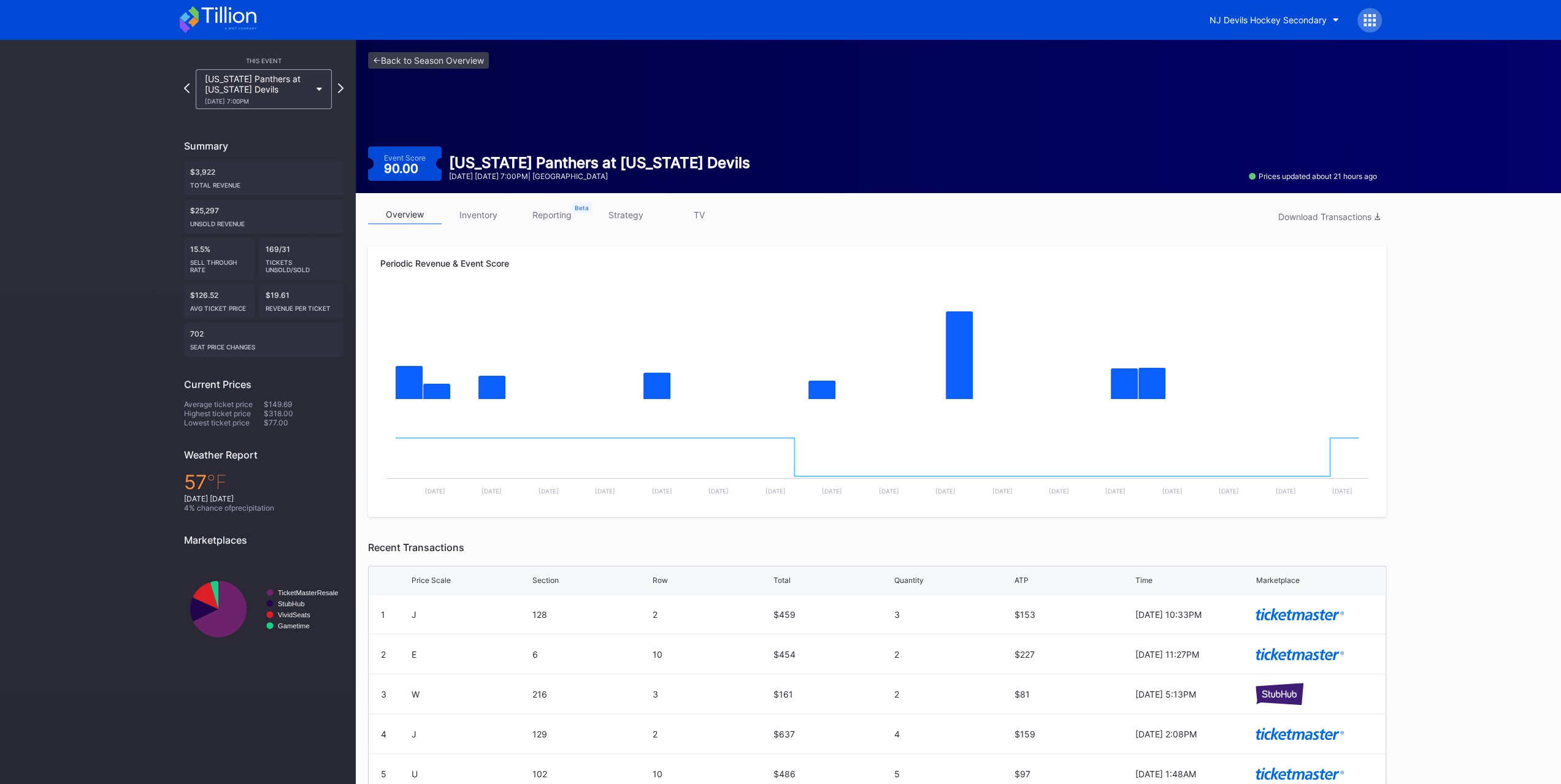
click at [474, 219] on link "inventory" at bounding box center [479, 214] width 74 height 19
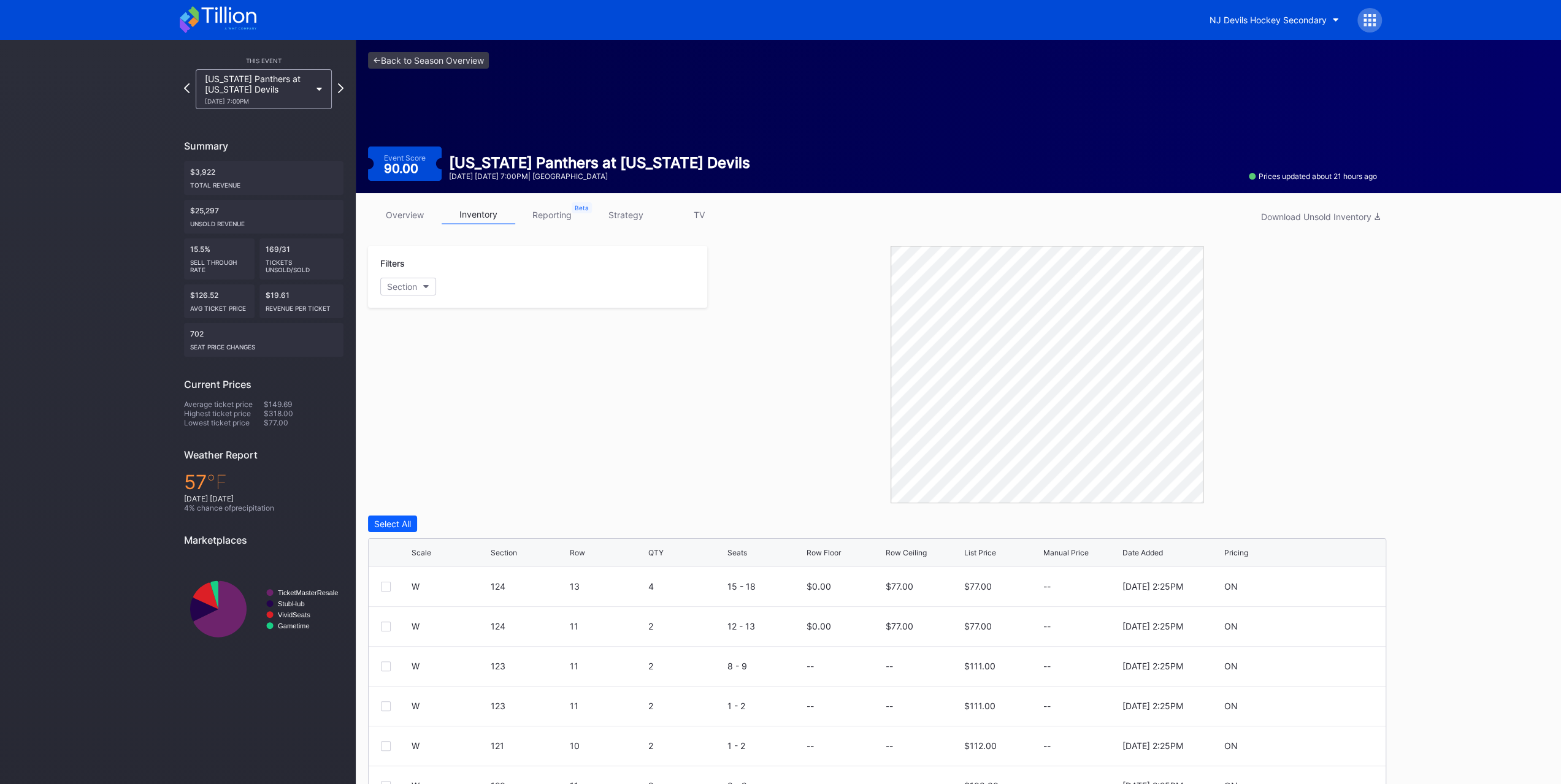
click at [241, 6] on icon at bounding box center [217, 19] width 77 height 27
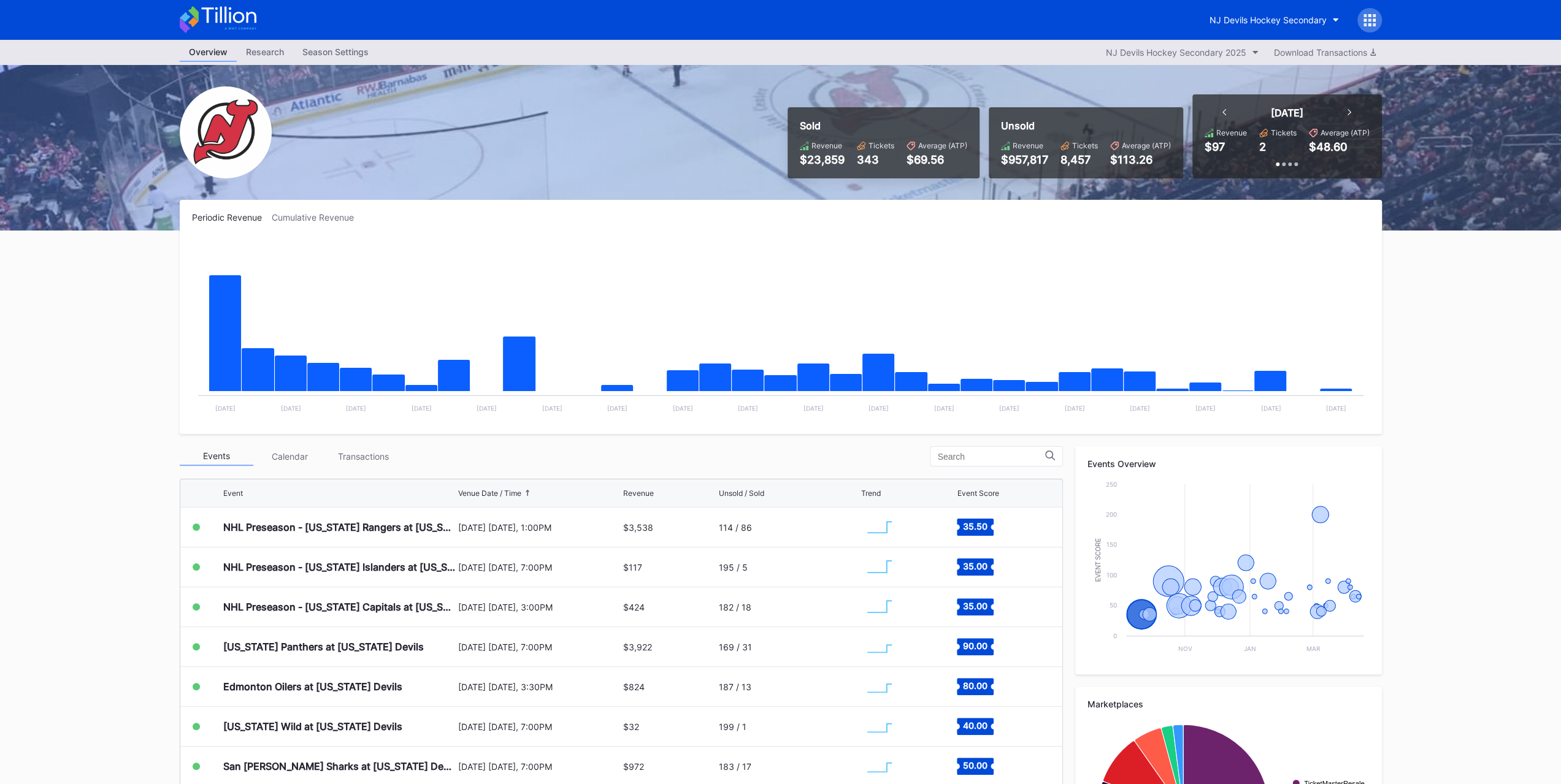
click at [1280, 11] on button "NJ Devils Hockey Secondary" at bounding box center [1274, 19] width 148 height 23
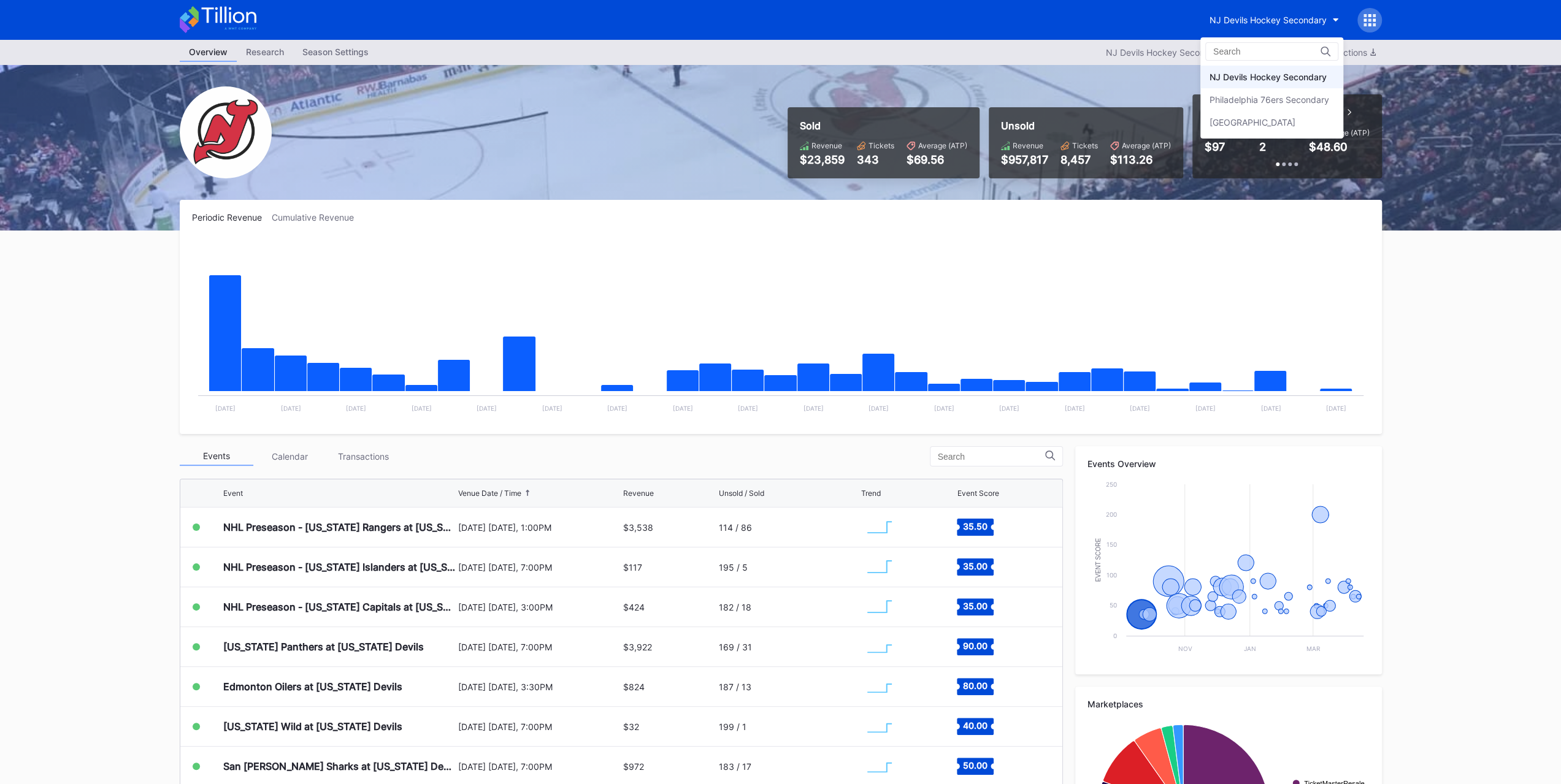
click at [1293, 106] on div "Philadelphia 76ers Secondary" at bounding box center [1272, 100] width 143 height 23
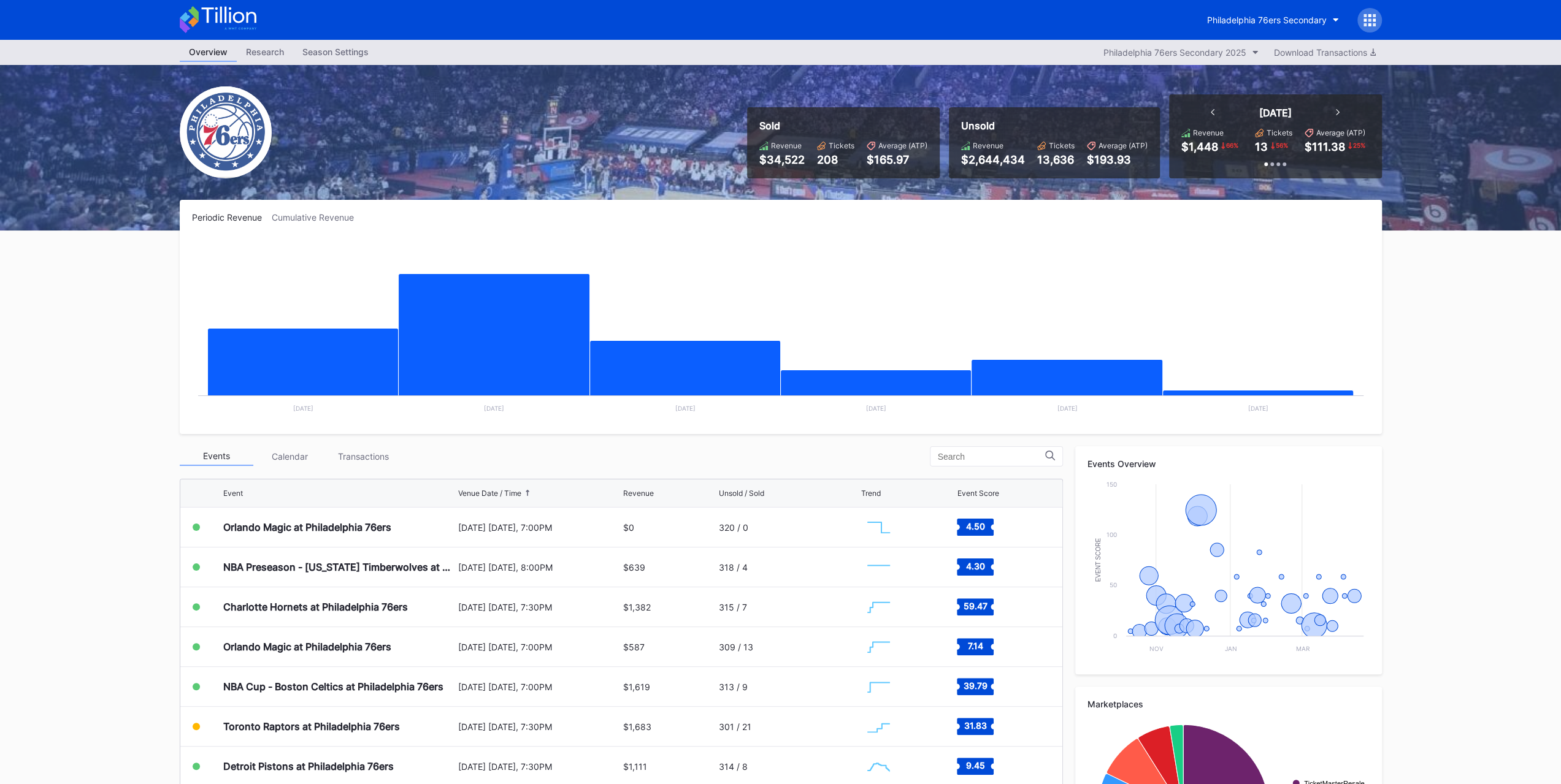
click at [340, 457] on div "Transactions" at bounding box center [364, 457] width 74 height 19
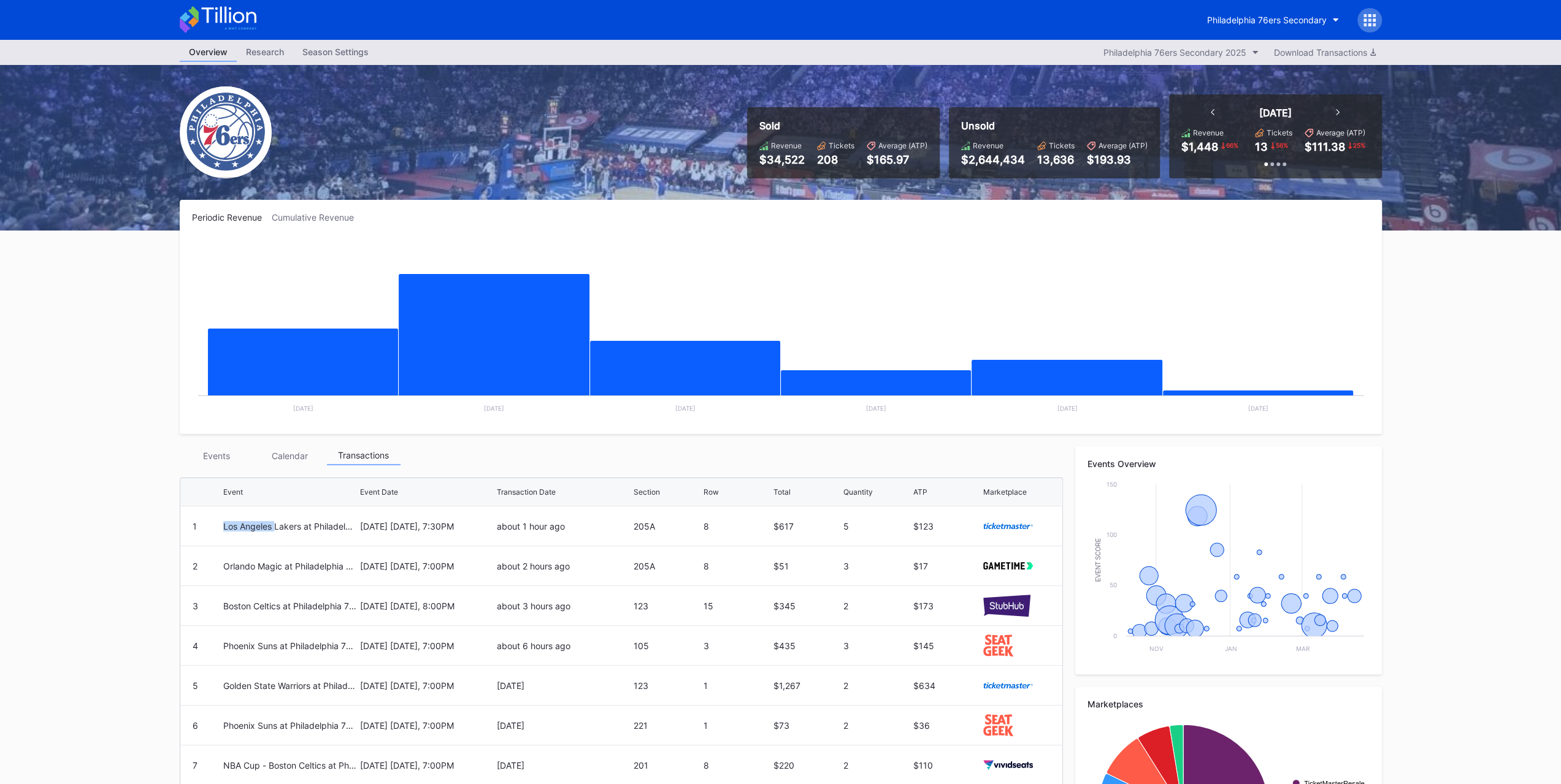
drag, startPoint x: 277, startPoint y: 527, endPoint x: 224, endPoint y: 515, distance: 54.3
click at [224, 515] on div "Los Angeles Lakers at Philadelphia 76ers" at bounding box center [289, 526] width 134 height 39
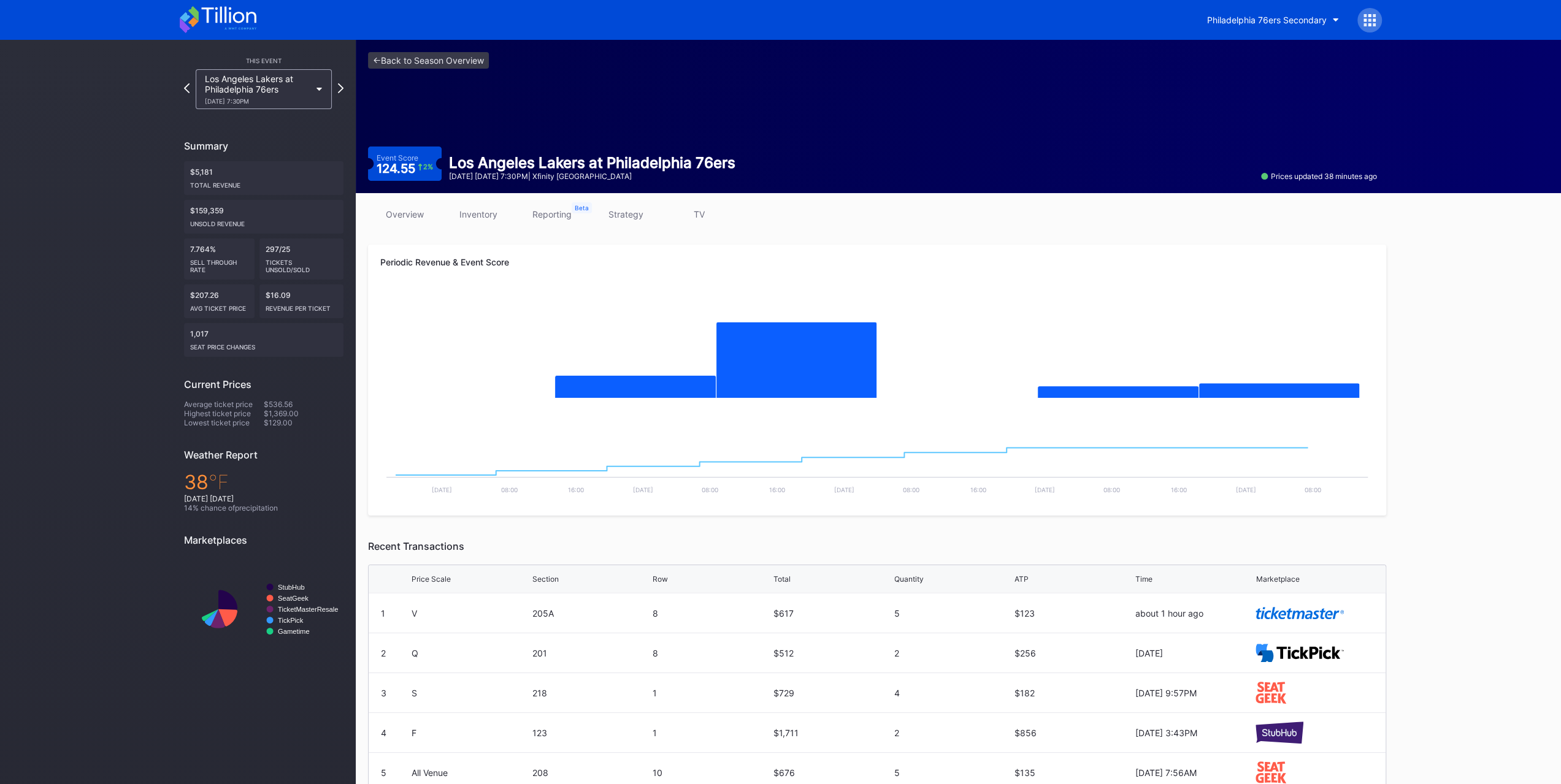
click at [238, 14] on icon at bounding box center [217, 19] width 77 height 27
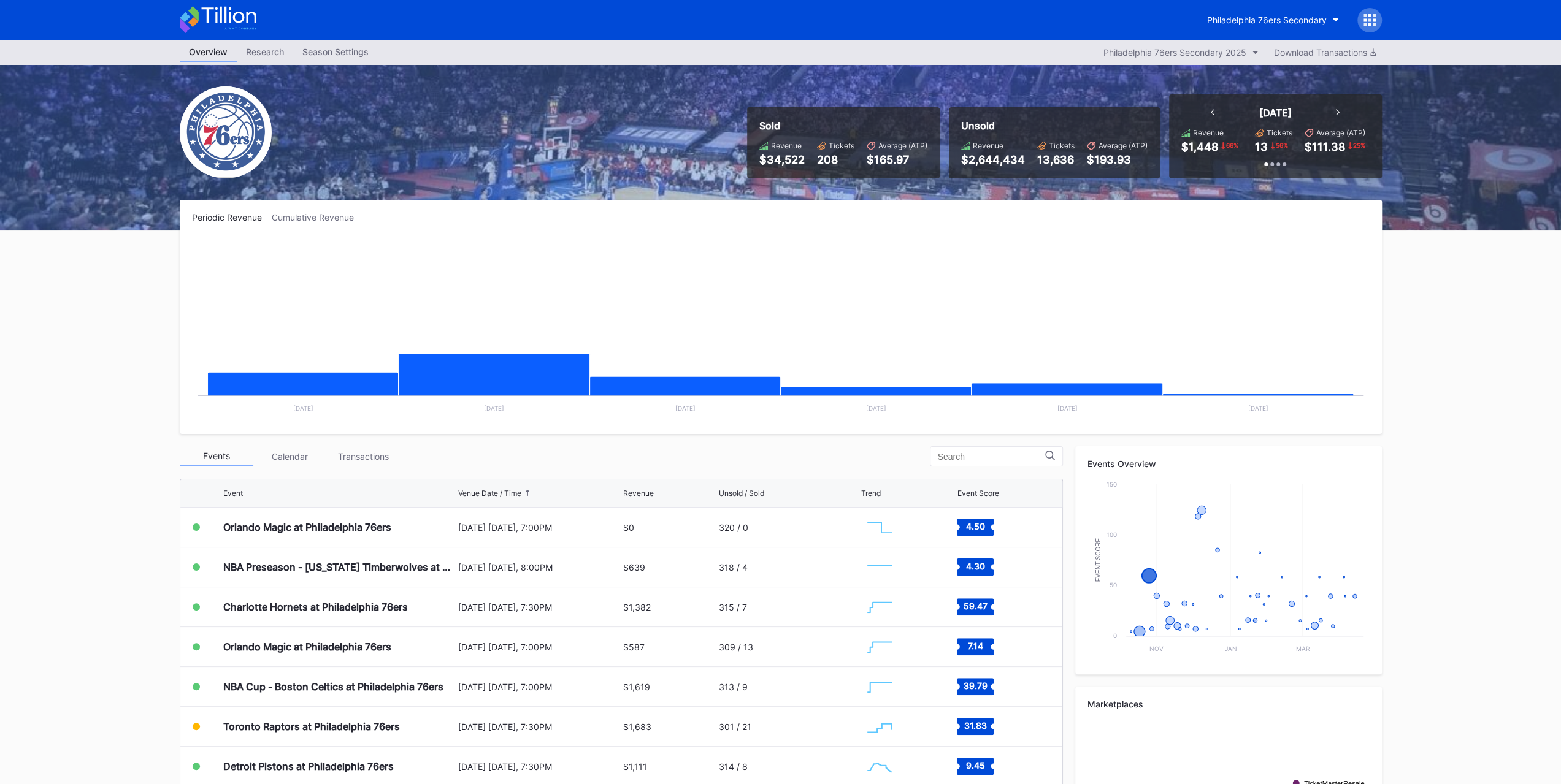
click at [262, 601] on div "Charlotte Hornets at Philadelphia 76ers" at bounding box center [315, 606] width 185 height 12
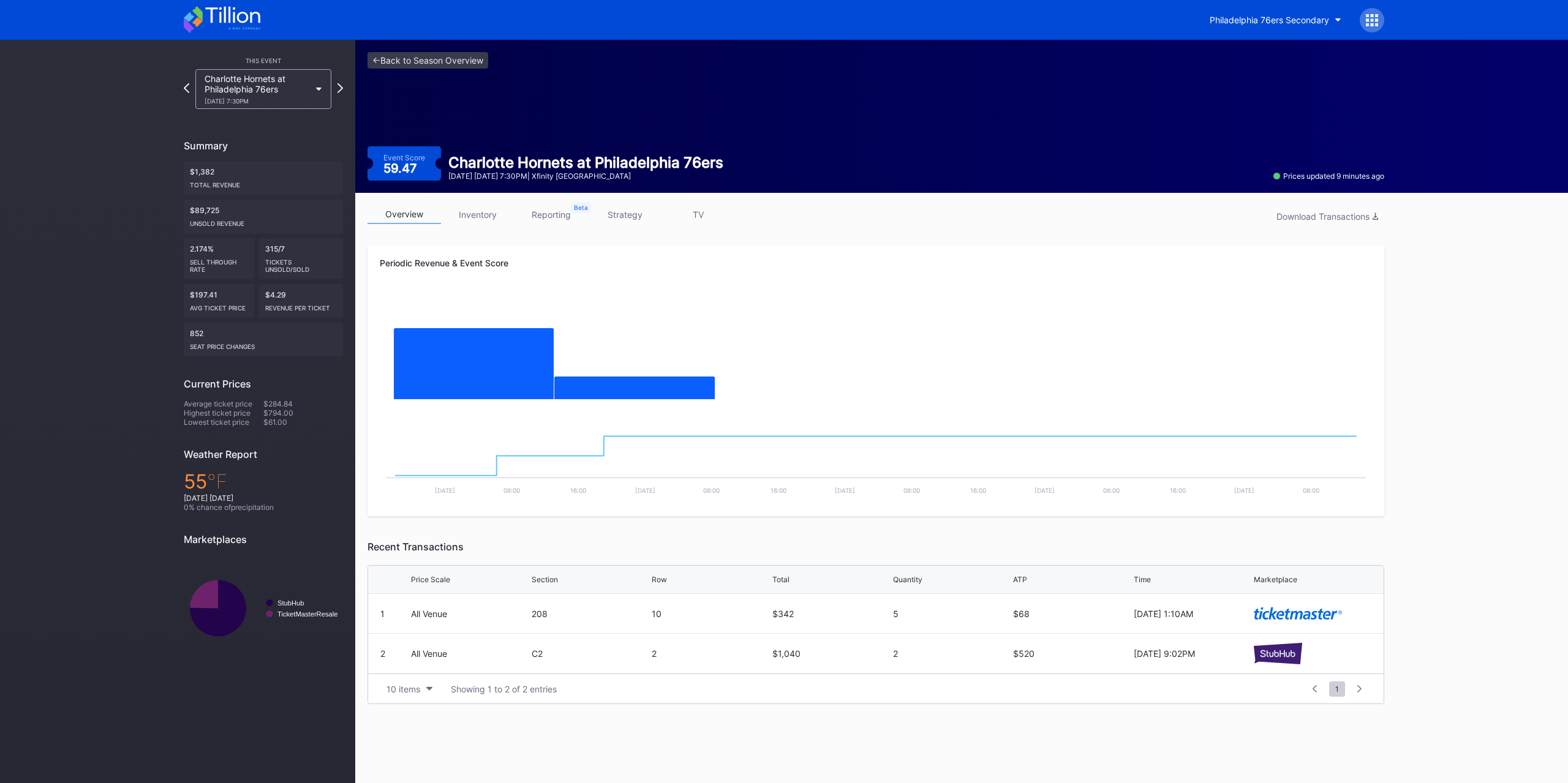
click at [1271, 23] on div "Philadelphia 76ers Secondary" at bounding box center [1269, 19] width 119 height 10
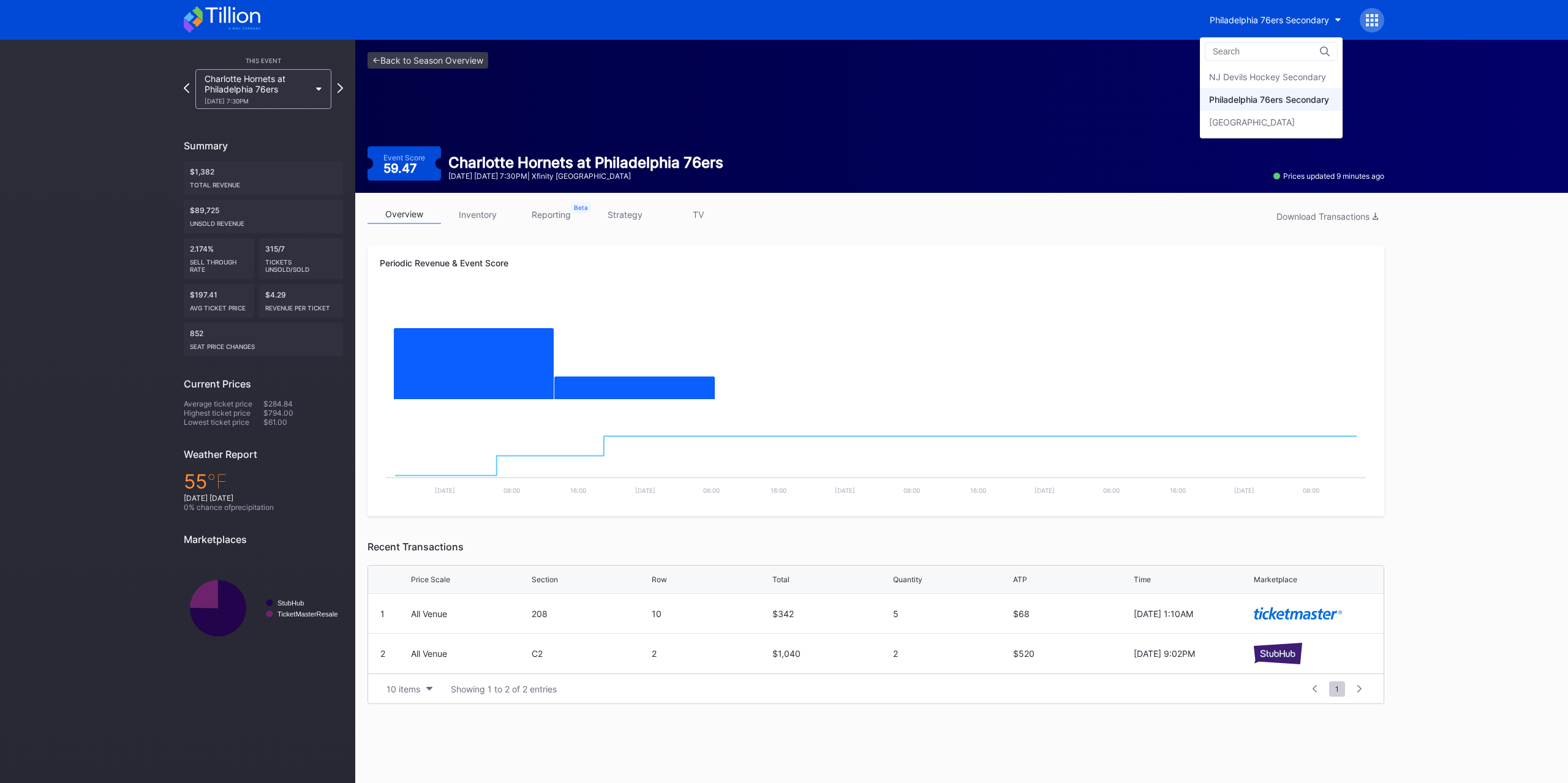
click at [1271, 114] on div "[GEOGRAPHIC_DATA]" at bounding box center [1272, 122] width 143 height 23
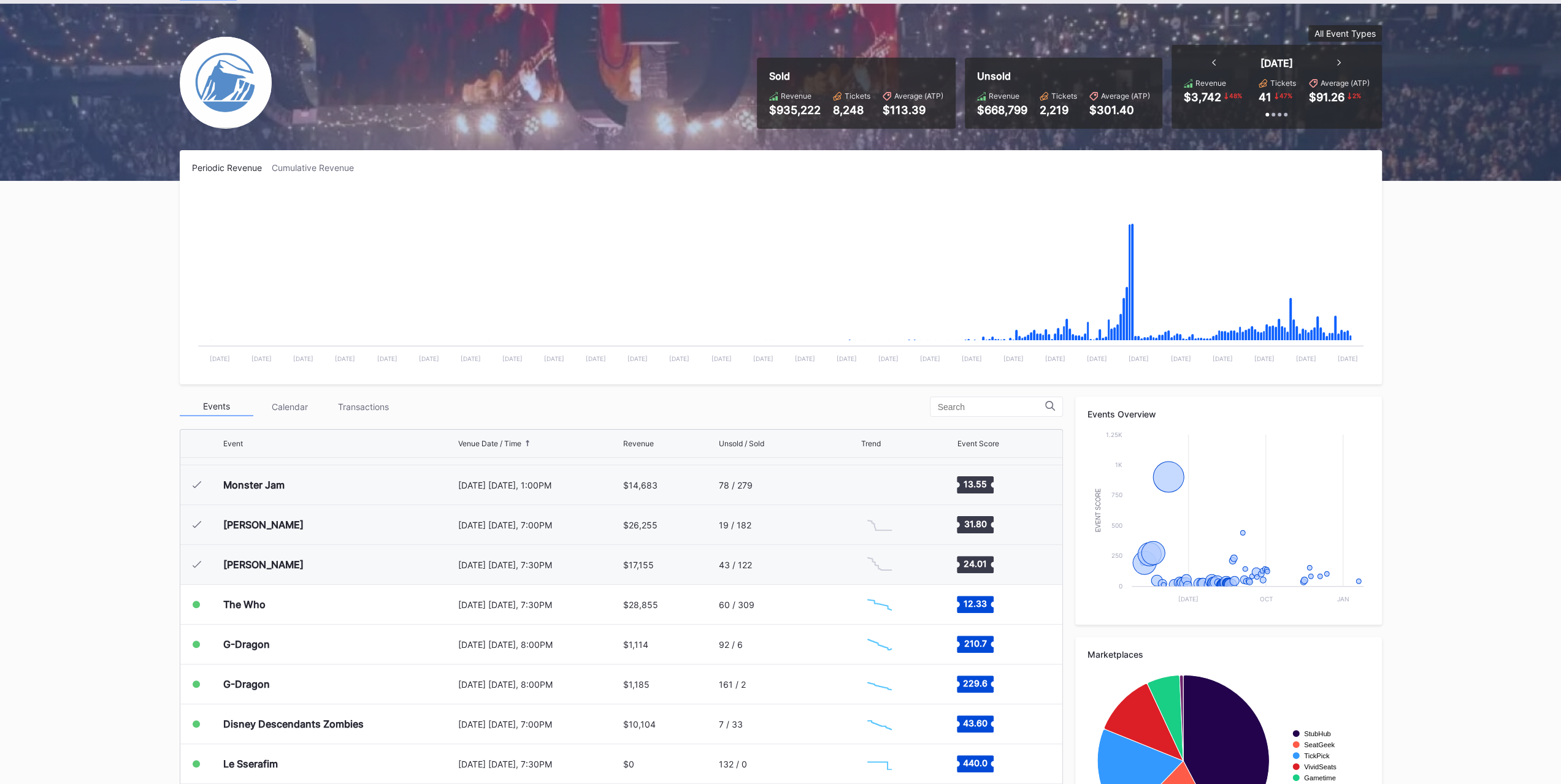
scroll to position [1214, 0]
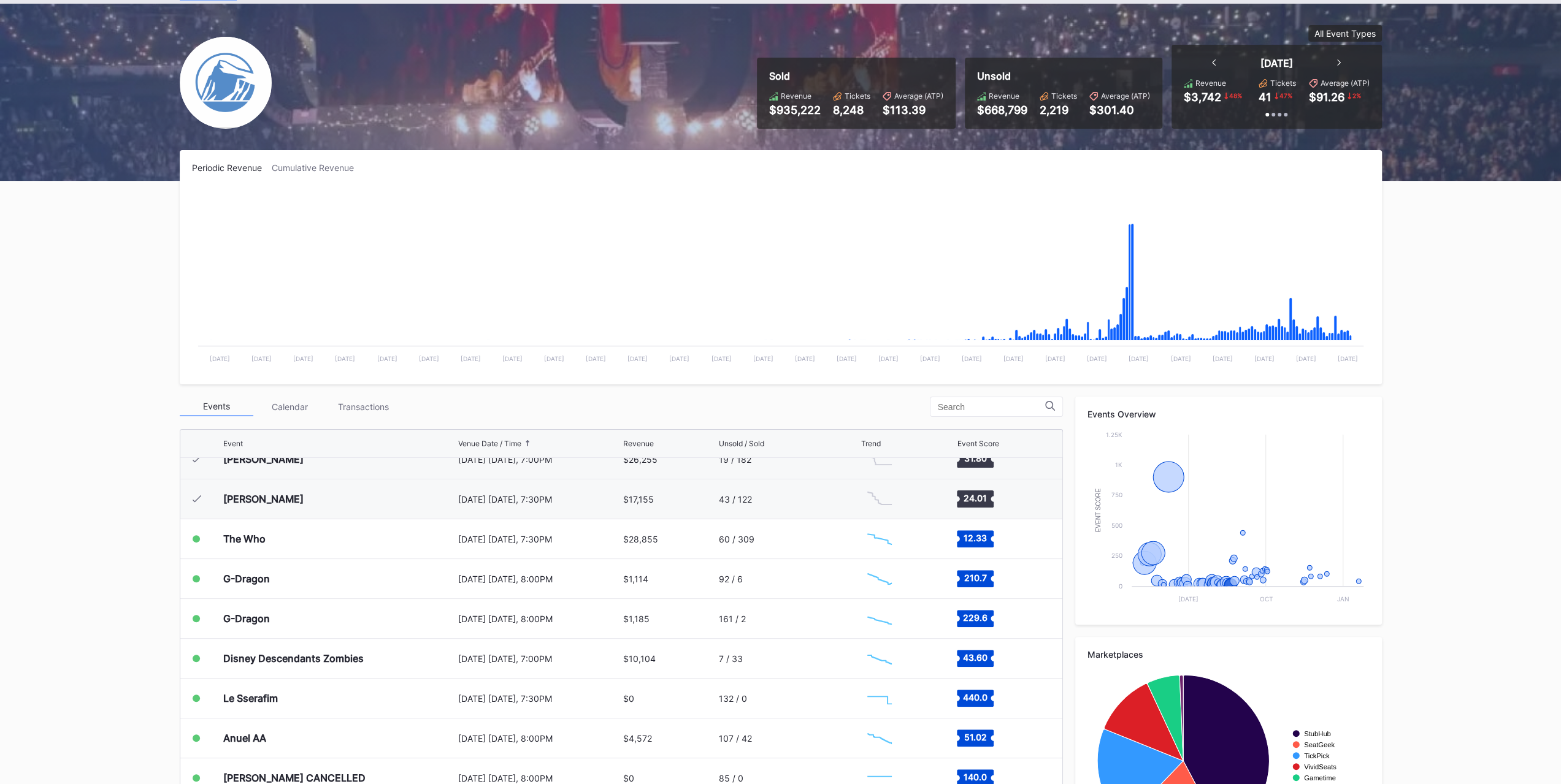
click at [273, 542] on div "The Who" at bounding box center [338, 539] width 232 height 39
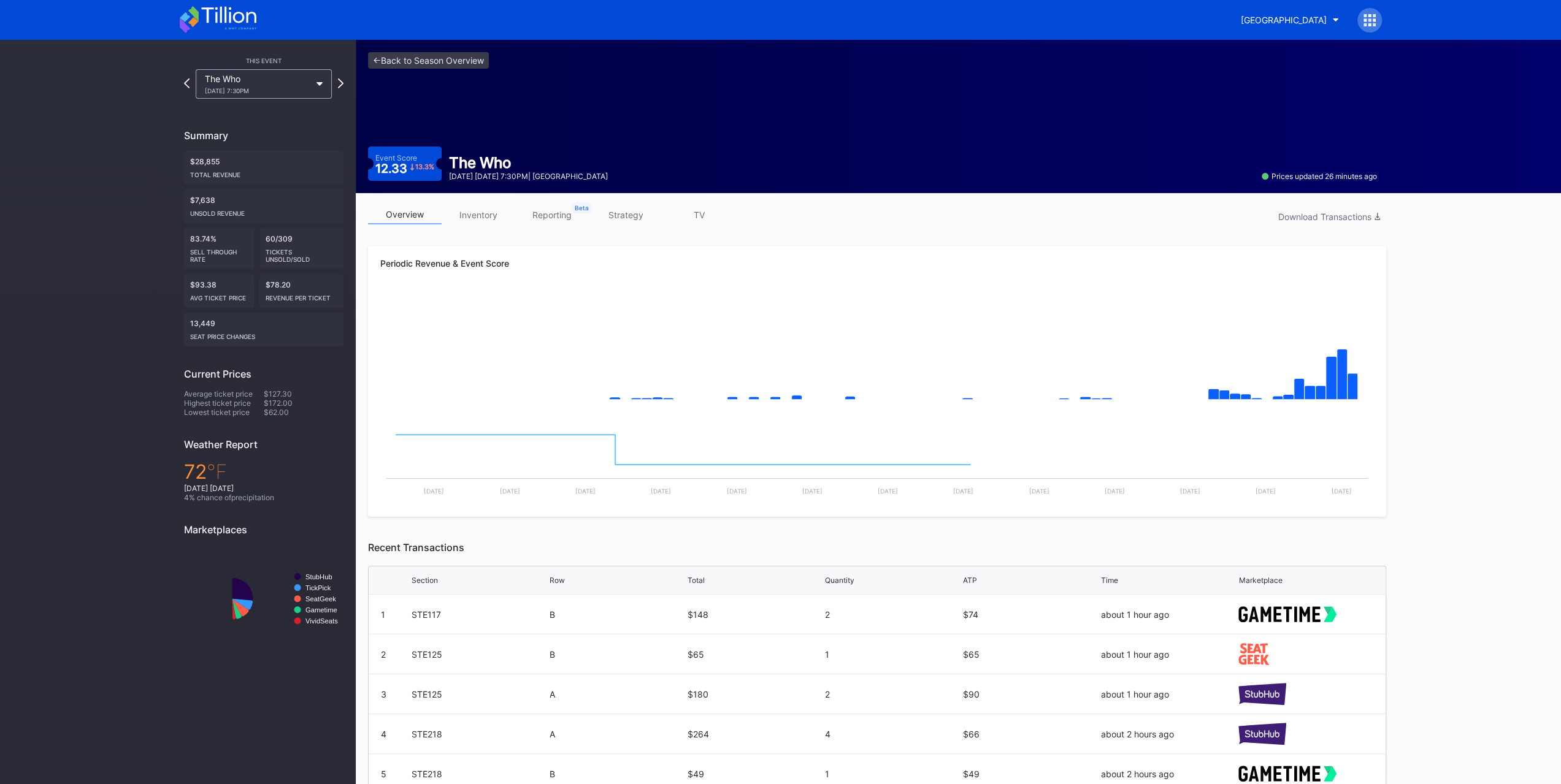
click at [496, 212] on link "inventory" at bounding box center [479, 214] width 74 height 19
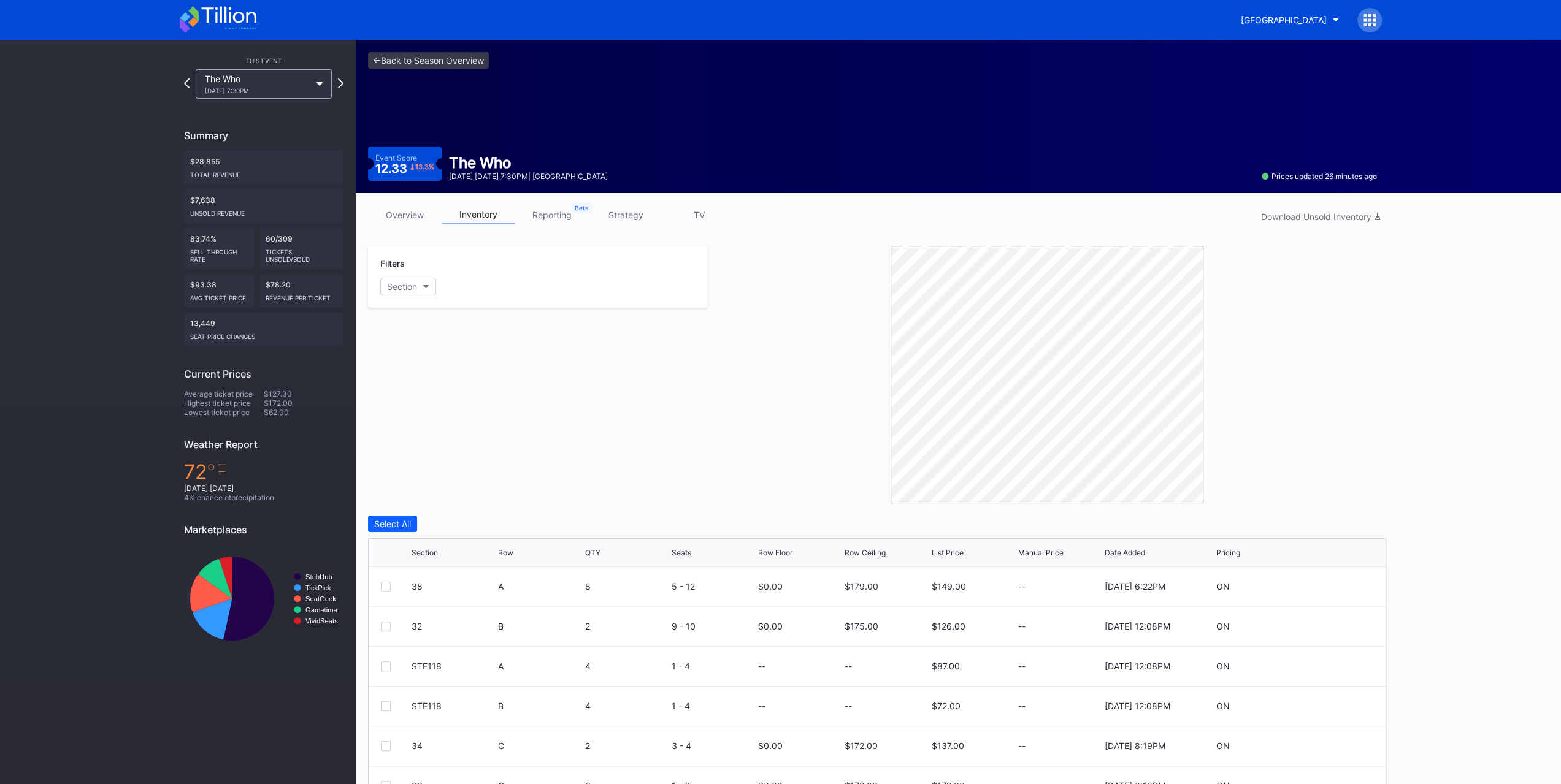
click at [433, 225] on div "overview inventory reporting strategy TV Download Unsold Inventory" at bounding box center [877, 217] width 1018 height 25
drag, startPoint x: 412, startPoint y: 211, endPoint x: 418, endPoint y: 219, distance: 10.0
click at [412, 211] on link "overview" at bounding box center [405, 214] width 74 height 19
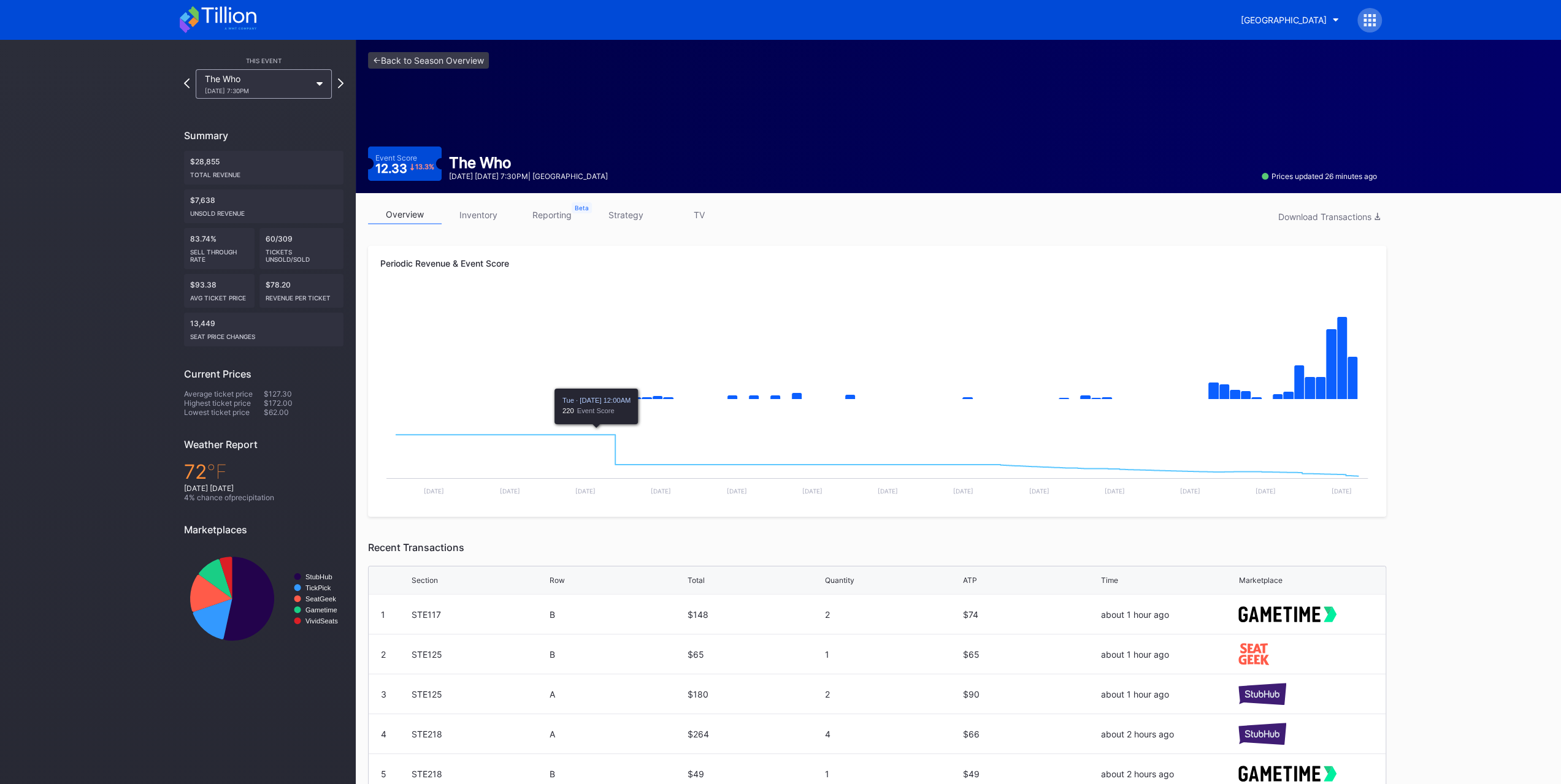
click at [493, 228] on div "overview inventory reporting strategy TV Download Transactions" at bounding box center [877, 217] width 1018 height 25
click at [491, 217] on link "inventory" at bounding box center [479, 214] width 74 height 19
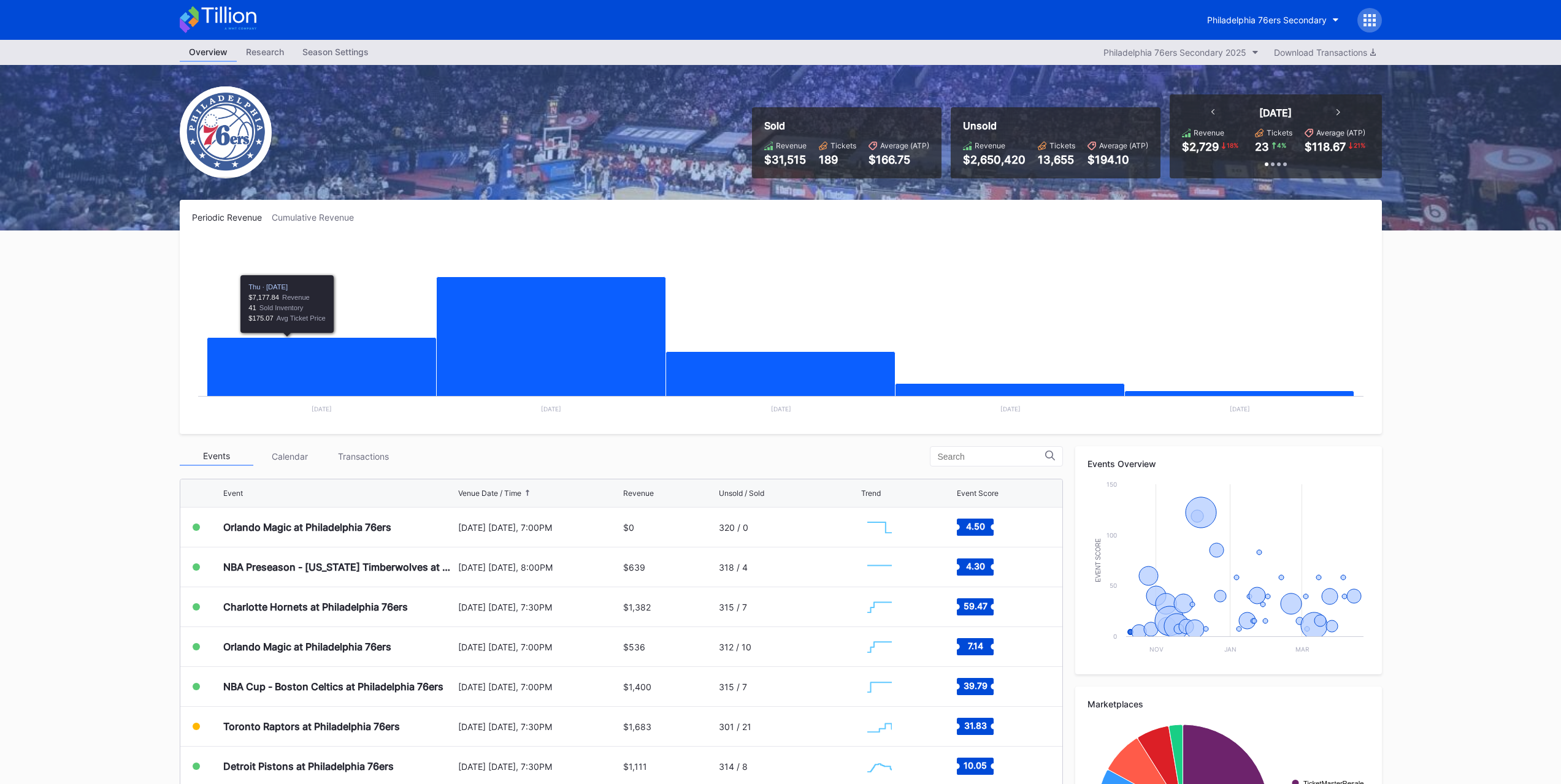
scroll to position [141, 0]
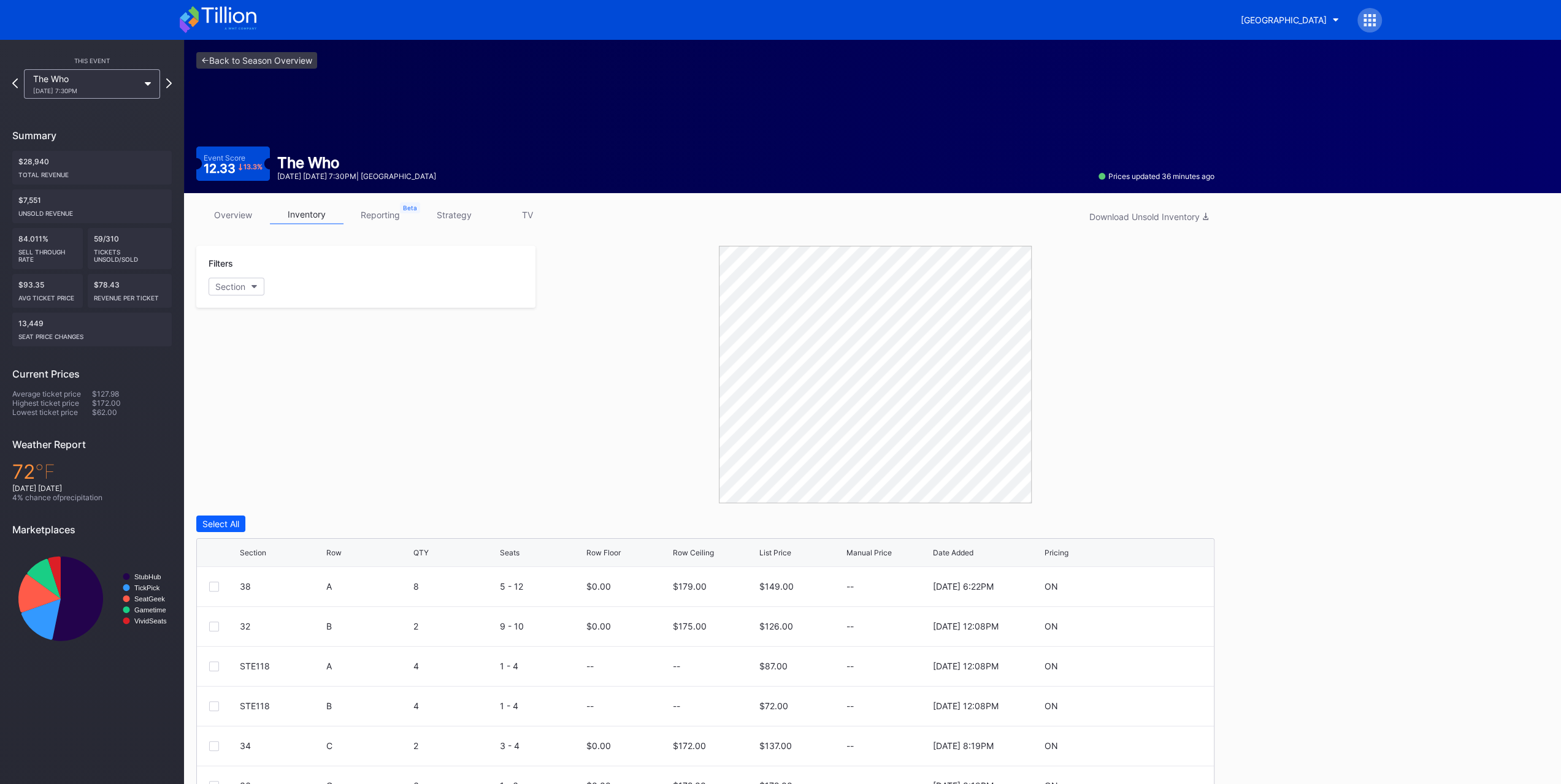
click at [243, 209] on link "overview" at bounding box center [233, 214] width 74 height 19
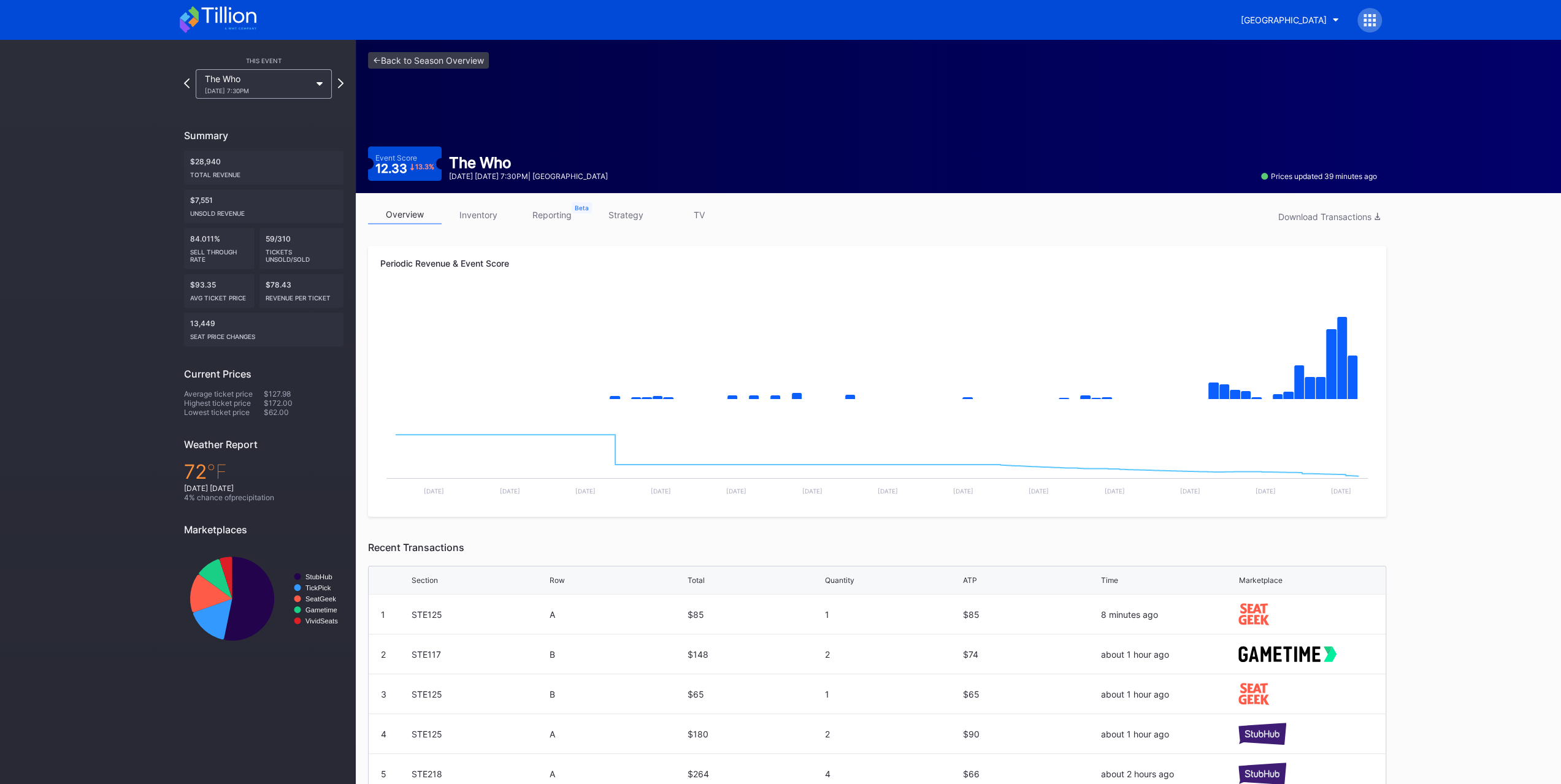
drag, startPoint x: 0, startPoint y: 0, endPoint x: 1062, endPoint y: 271, distance: 1096.0
click at [1062, 271] on div "Periodic Revenue & Event Score Created with Highcharts 11.2.0 Chart title Creat…" at bounding box center [877, 381] width 1018 height 271
drag, startPoint x: 1039, startPoint y: 1, endPoint x: 848, endPoint y: 216, distance: 287.6
click at [848, 216] on div "overview inventory reporting strategy TV Download Transactions" at bounding box center [877, 217] width 1018 height 25
